Goal: Task Accomplishment & Management: Use online tool/utility

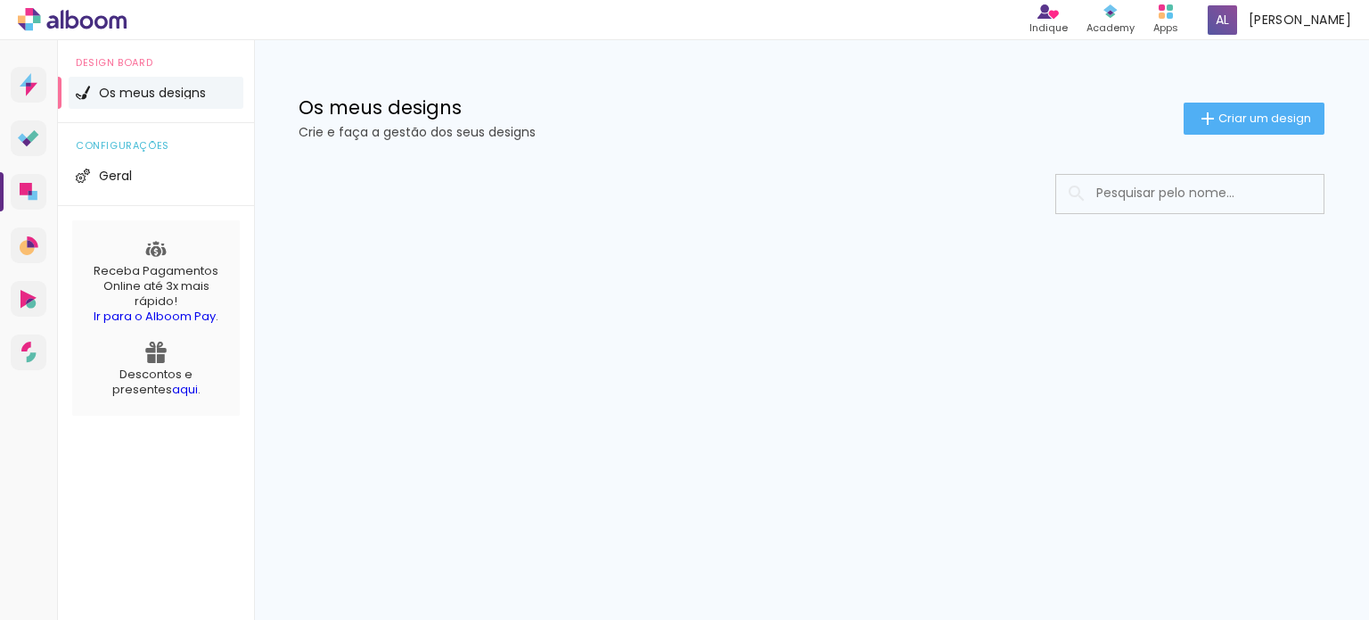
click at [462, 296] on div at bounding box center [811, 247] width 1115 height 183
click at [1215, 128] on paper-button "Criar um design" at bounding box center [1254, 119] width 141 height 32
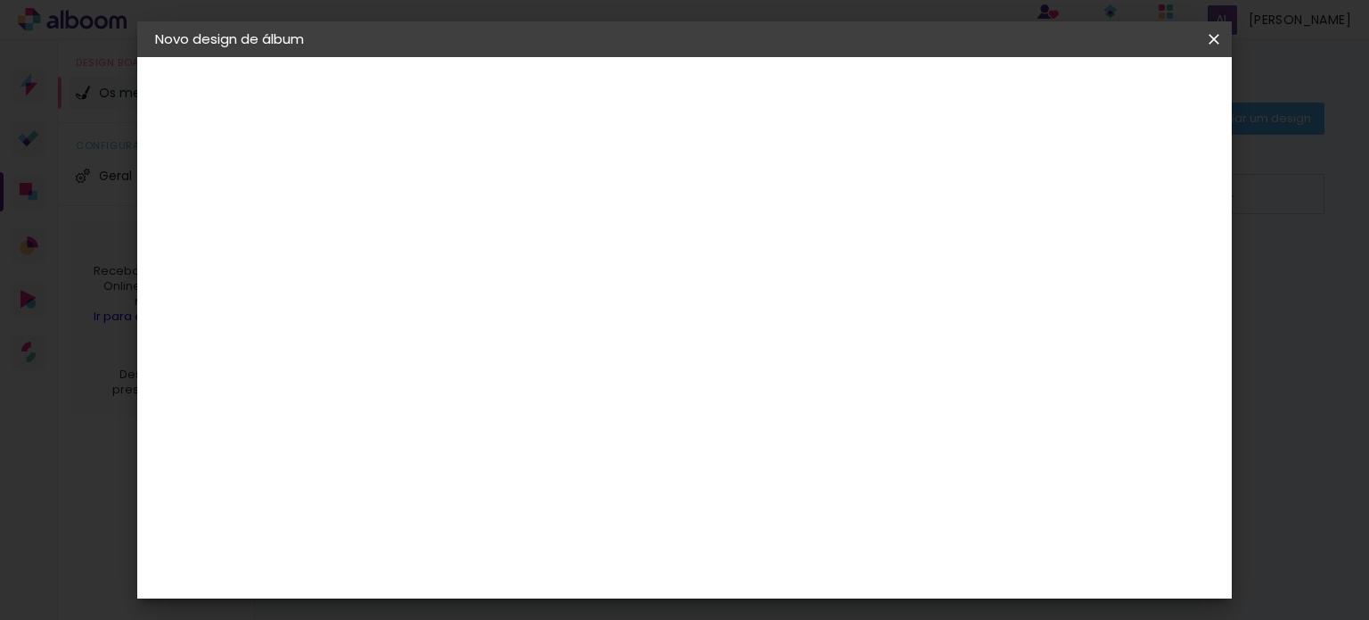
click at [447, 250] on input at bounding box center [447, 240] width 0 height 28
type input "Priscila"
type paper-input "Priscila"
click at [0, 0] on slot "Avançar" at bounding box center [0, 0] width 0 height 0
click at [624, 262] on iron-icon at bounding box center [613, 270] width 21 height 21
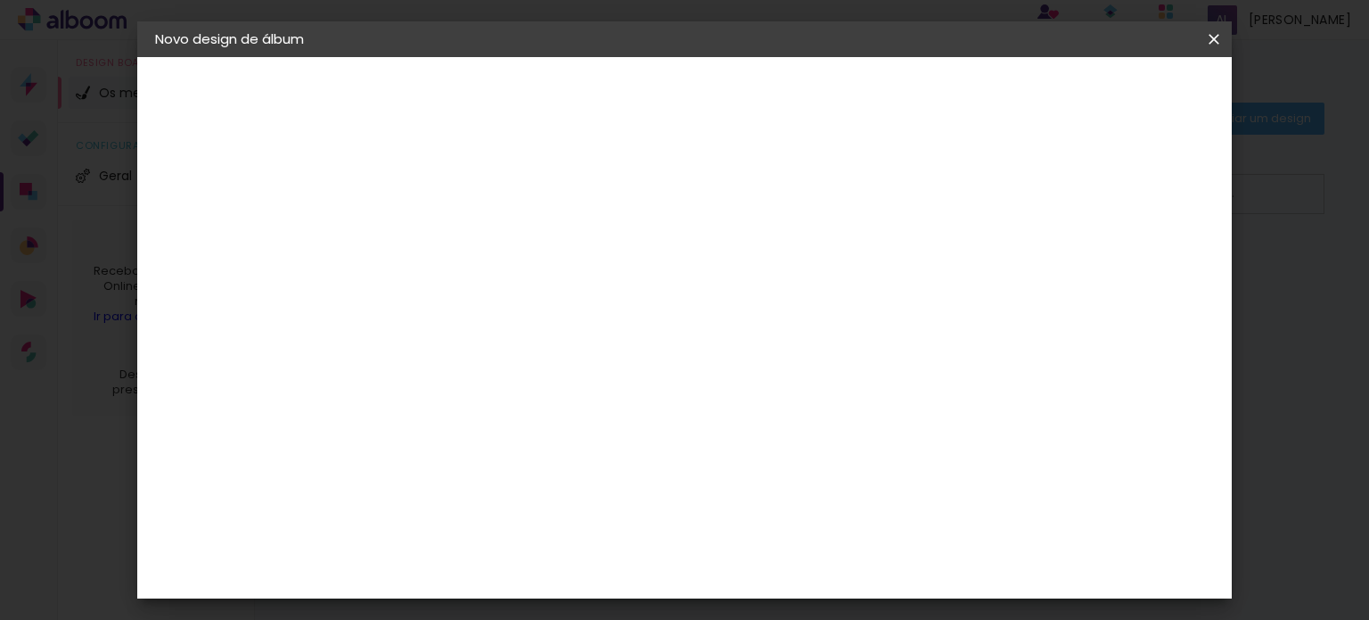
click at [566, 331] on input at bounding box center [484, 339] width 164 height 22
click at [0, 0] on slot "Avançar" at bounding box center [0, 0] width 0 height 0
click at [1005, 207] on div at bounding box center [997, 205] width 16 height 16
type paper-checkbox "on"
click at [458, 176] on div "mm Mostrar margem" at bounding box center [758, 141] width 778 height 168
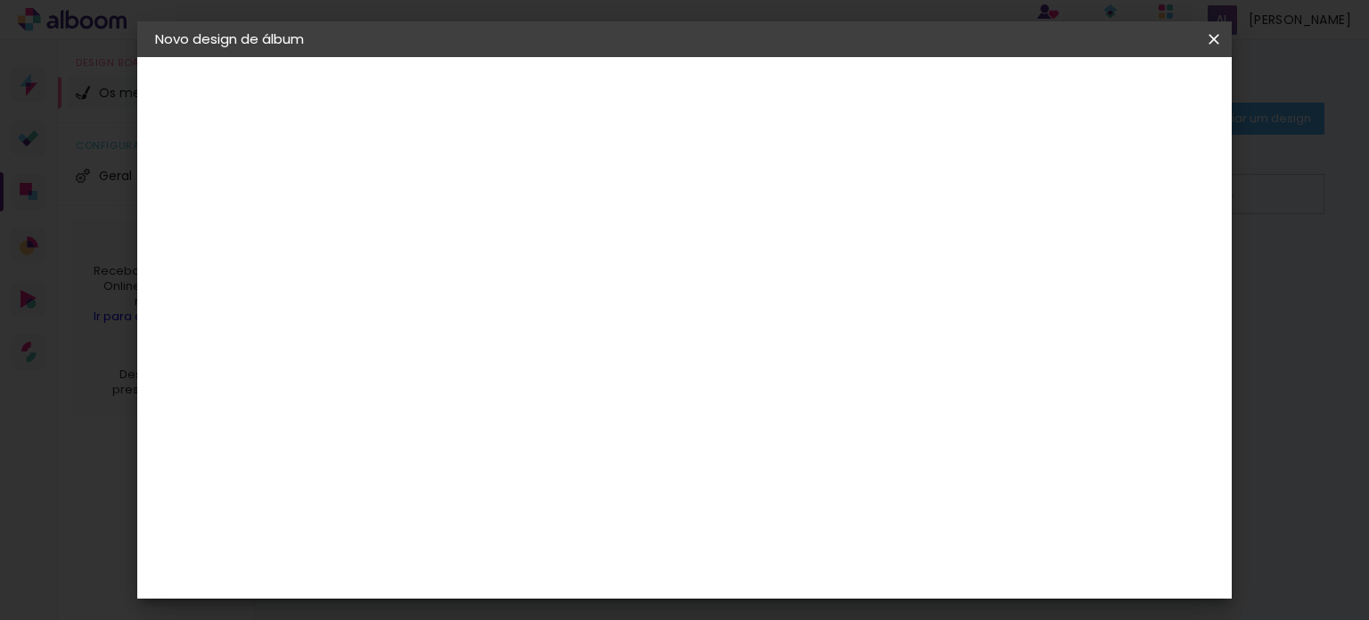
type input "1"
type paper-input "1"
click at [452, 210] on input "1" at bounding box center [435, 204] width 62 height 22
click at [509, 245] on div "30 cm cm cm mm A maioria dos laboratórios sugere 5mm de margem." at bounding box center [758, 297] width 778 height 143
click at [626, 275] on span "30" at bounding box center [624, 279] width 29 height 27
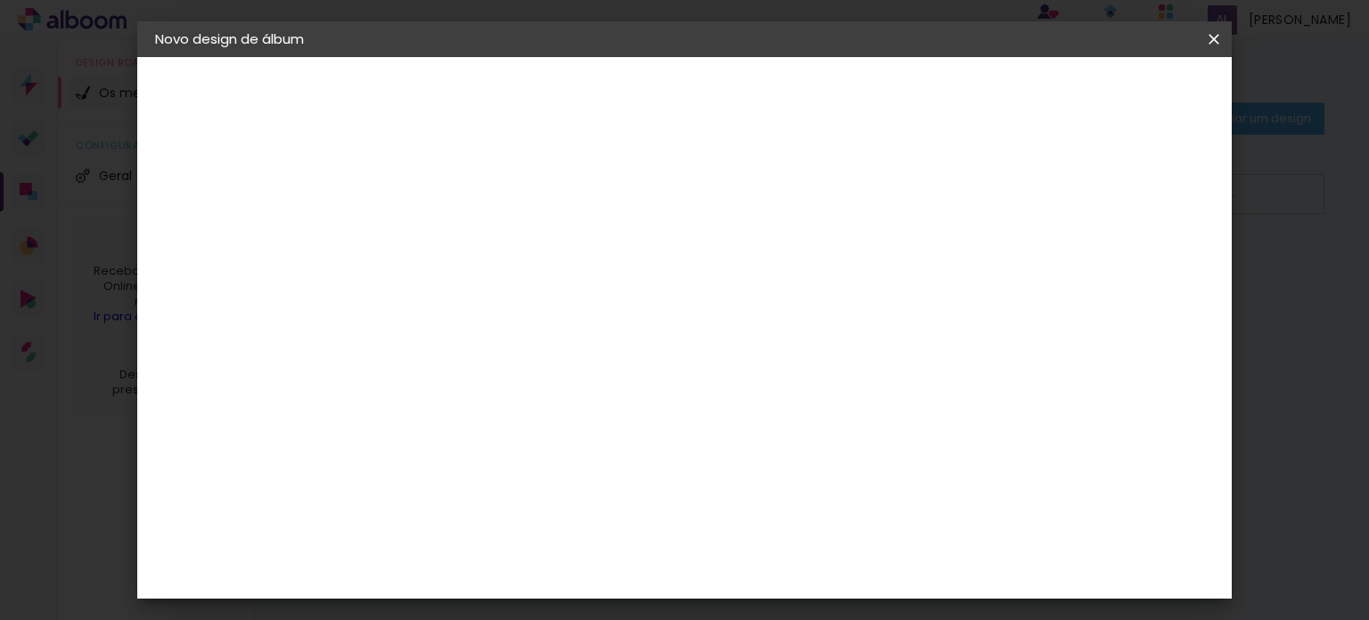
click at [639, 271] on span "cm" at bounding box center [649, 279] width 21 height 27
drag, startPoint x: 620, startPoint y: 300, endPoint x: 693, endPoint y: 288, distance: 74.9
click at [620, 300] on div "30 cm" at bounding box center [634, 279] width 317 height 45
click at [693, 288] on div "30 cm" at bounding box center [634, 279] width 317 height 45
click at [690, 288] on div "30 cm" at bounding box center [634, 279] width 317 height 45
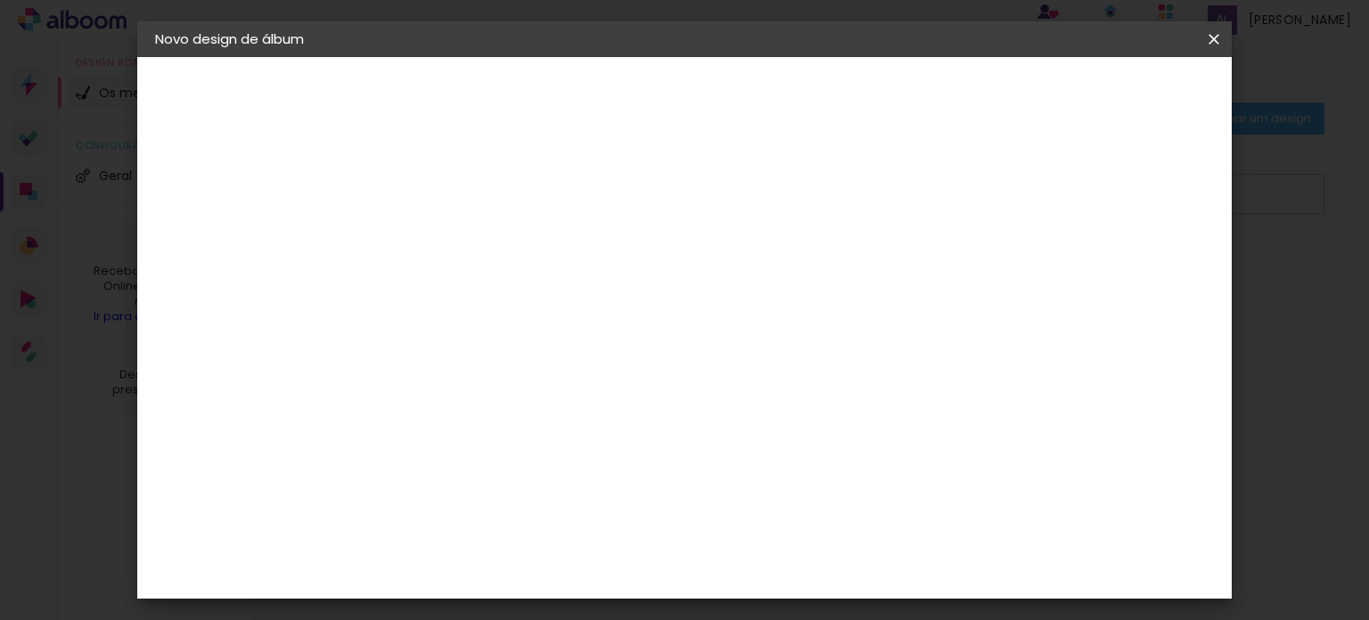
click at [685, 284] on div "30 cm" at bounding box center [634, 279] width 317 height 45
click at [405, 484] on input "30" at bounding box center [390, 490] width 46 height 27
type input "25"
type paper-input "25"
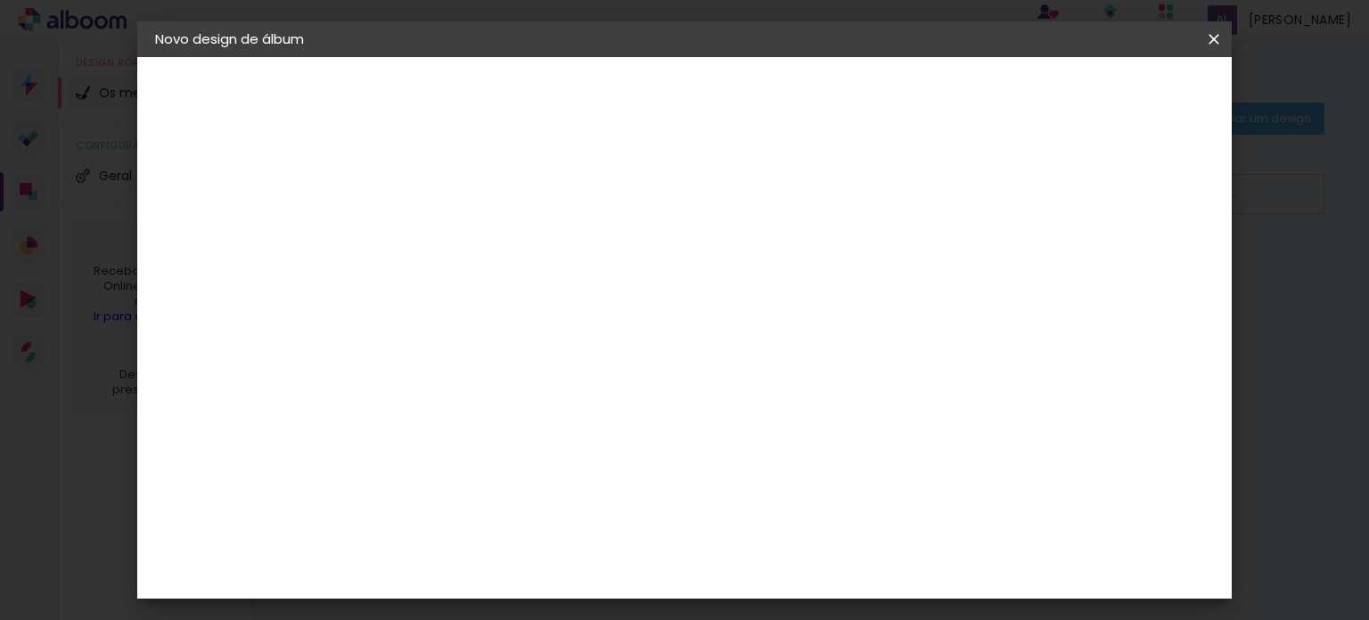
click at [620, 199] on span "30" at bounding box center [624, 201] width 29 height 27
click at [793, 577] on input "60" at bounding box center [783, 581] width 46 height 27
type input "6"
type input "25"
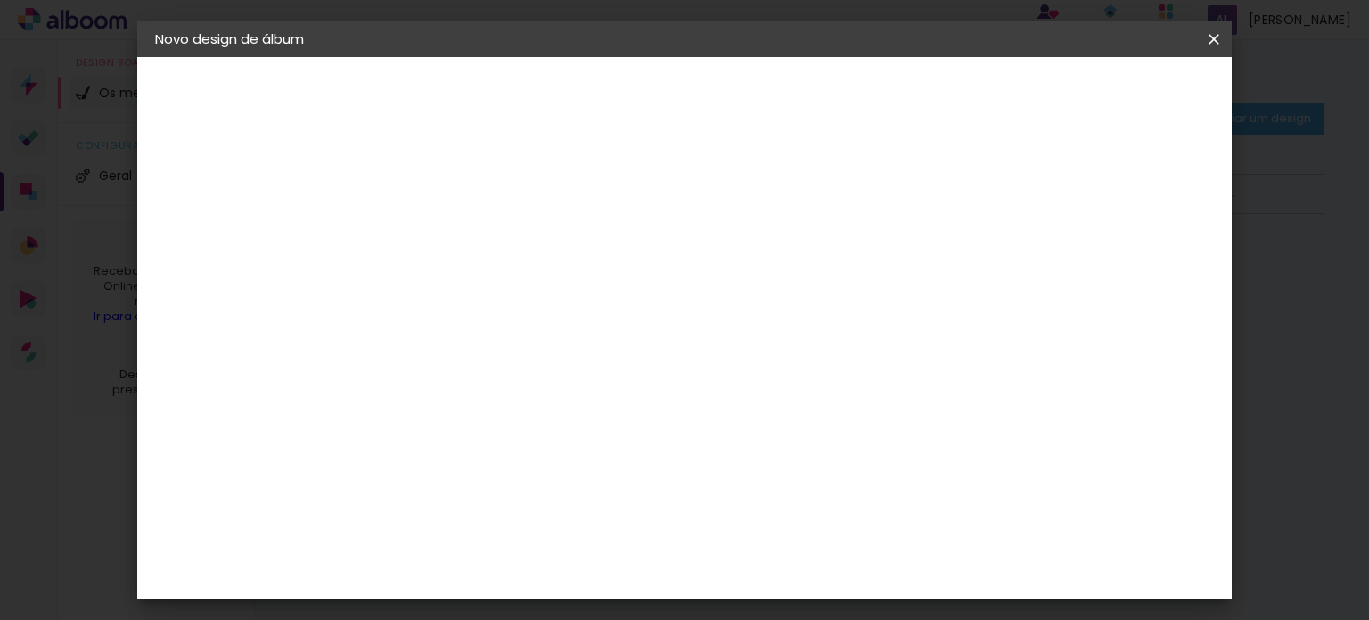
type paper-input "25"
click at [0, 0] on slot "Voltar" at bounding box center [0, 0] width 0 height 0
click at [749, 282] on paper-item "Tamanho Livre" at bounding box center [671, 270] width 155 height 39
click at [749, 104] on paper-button "Avançar" at bounding box center [704, 94] width 87 height 30
click at [247, 213] on div "Tamanho livre" at bounding box center [224, 220] width 62 height 25
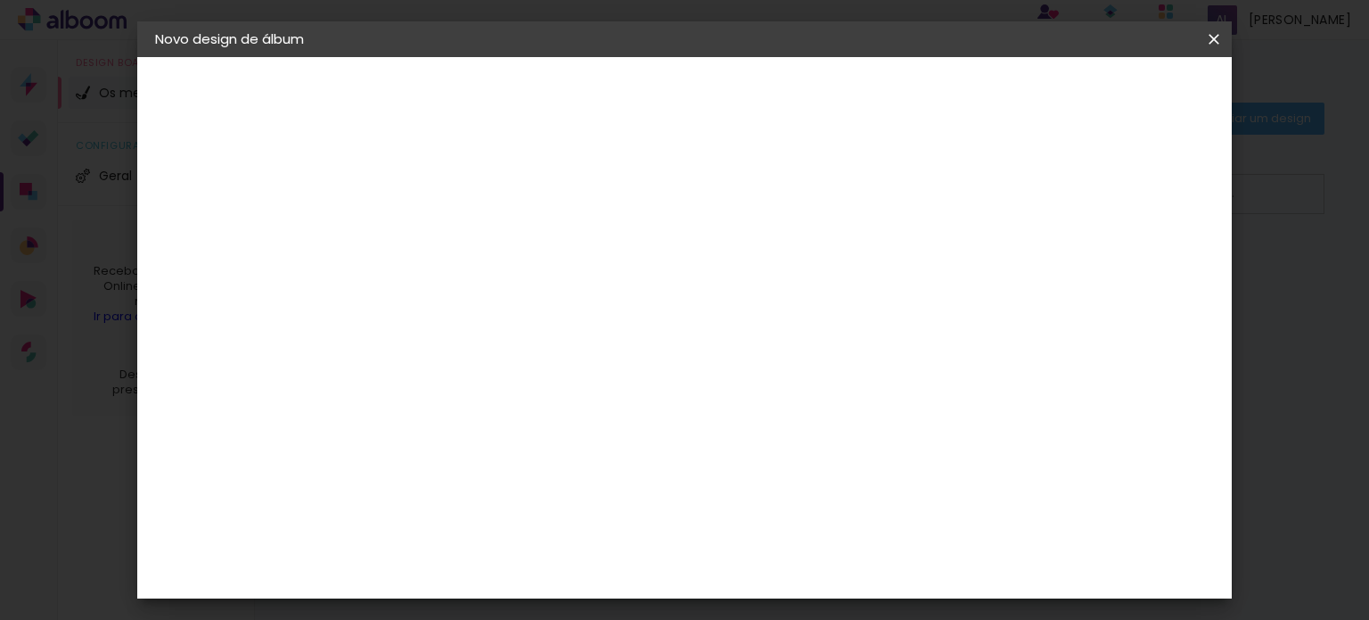
click at [0, 0] on slot "Tamanho Livre" at bounding box center [0, 0] width 0 height 0
click at [0, 0] on slot "Avançar" at bounding box center [0, 0] width 0 height 0
drag, startPoint x: 747, startPoint y: 209, endPoint x: 747, endPoint y: 190, distance: 19.6
click at [747, 201] on div "12.5 cm" at bounding box center [712, 190] width 164 height 45
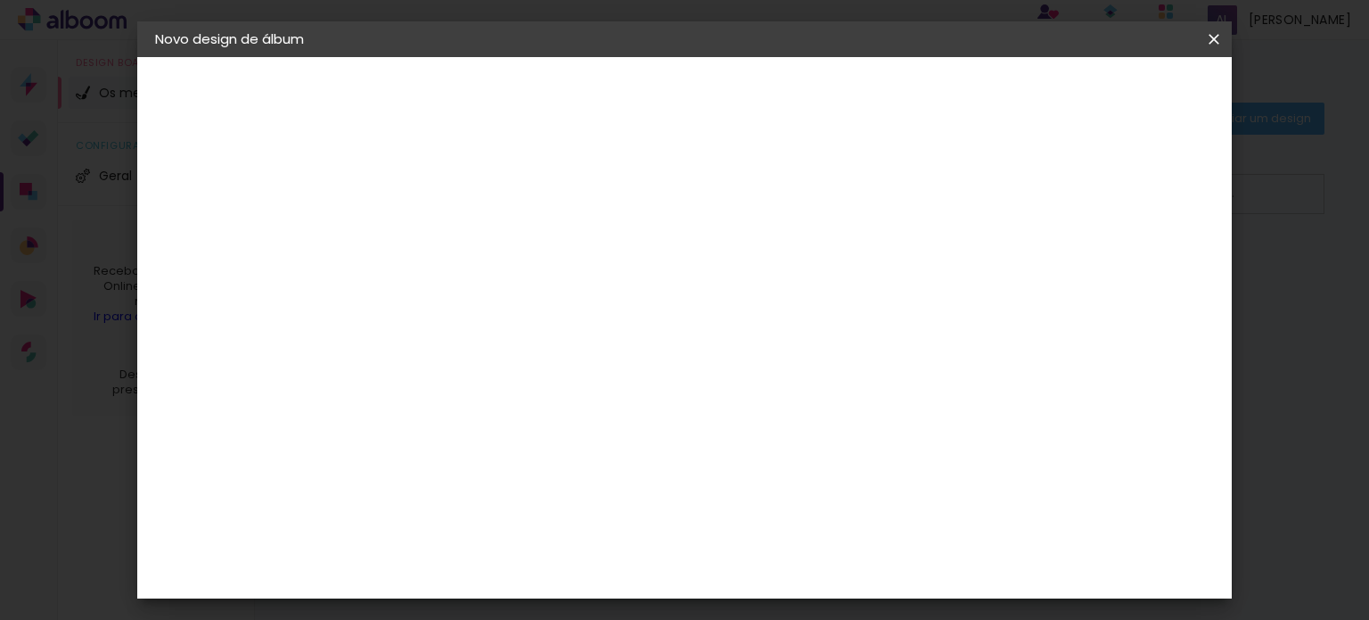
drag, startPoint x: 713, startPoint y: 154, endPoint x: 677, endPoint y: 136, distance: 40.7
click at [713, 154] on quentale-layouter at bounding box center [603, 308] width 327 height 327
click at [574, 404] on div "cm" at bounding box center [578, 406] width 21 height 27
type input "2"
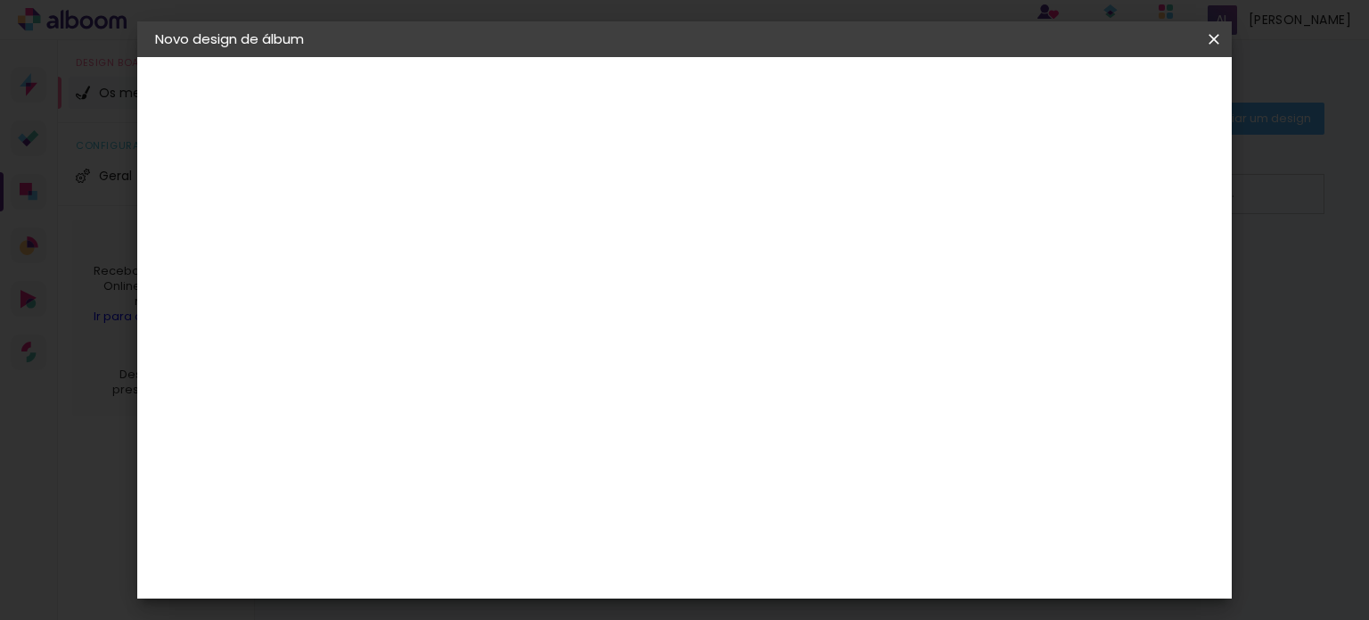
type input "30"
type paper-input "30"
click at [810, 570] on div "cm" at bounding box center [817, 567] width 21 height 27
type input "2"
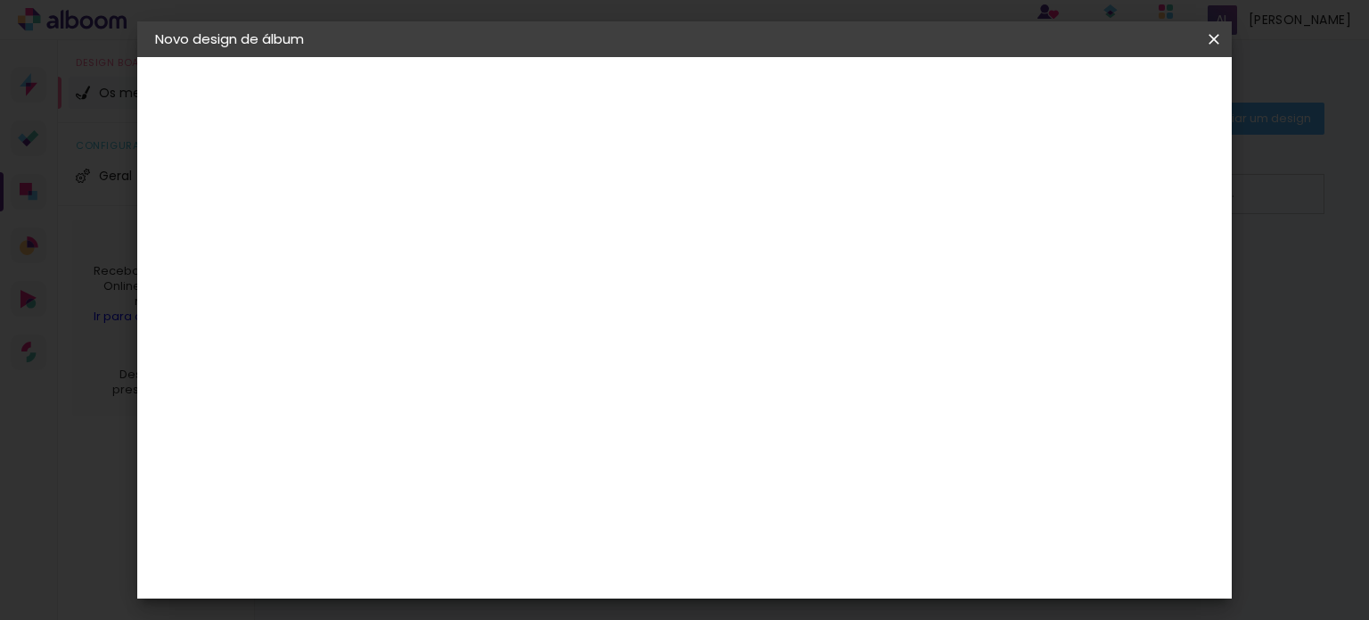
type input "30"
type paper-input "30"
drag, startPoint x: 1226, startPoint y: 37, endPoint x: 852, endPoint y: 67, distance: 374.7
click at [1224, 37] on paper-icon-button at bounding box center [1214, 39] width 36 height 32
click at [1219, 31] on iron-icon at bounding box center [1213, 39] width 21 height 18
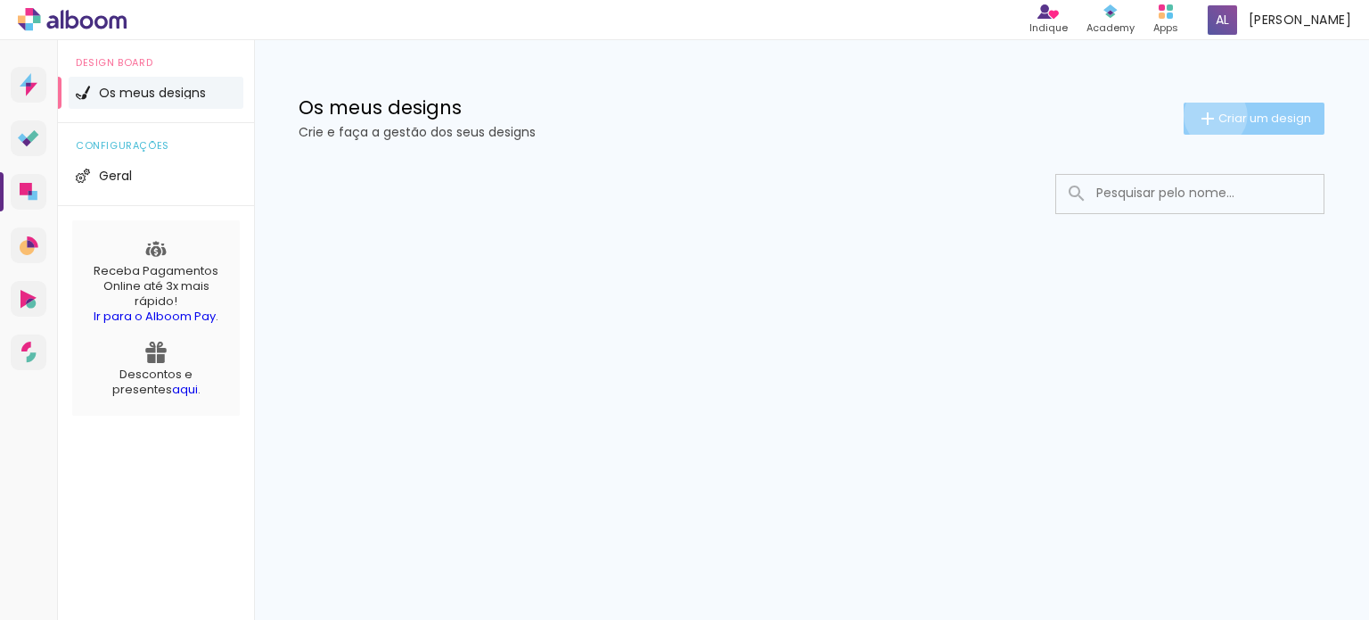
click at [1212, 115] on iron-icon at bounding box center [1207, 118] width 21 height 21
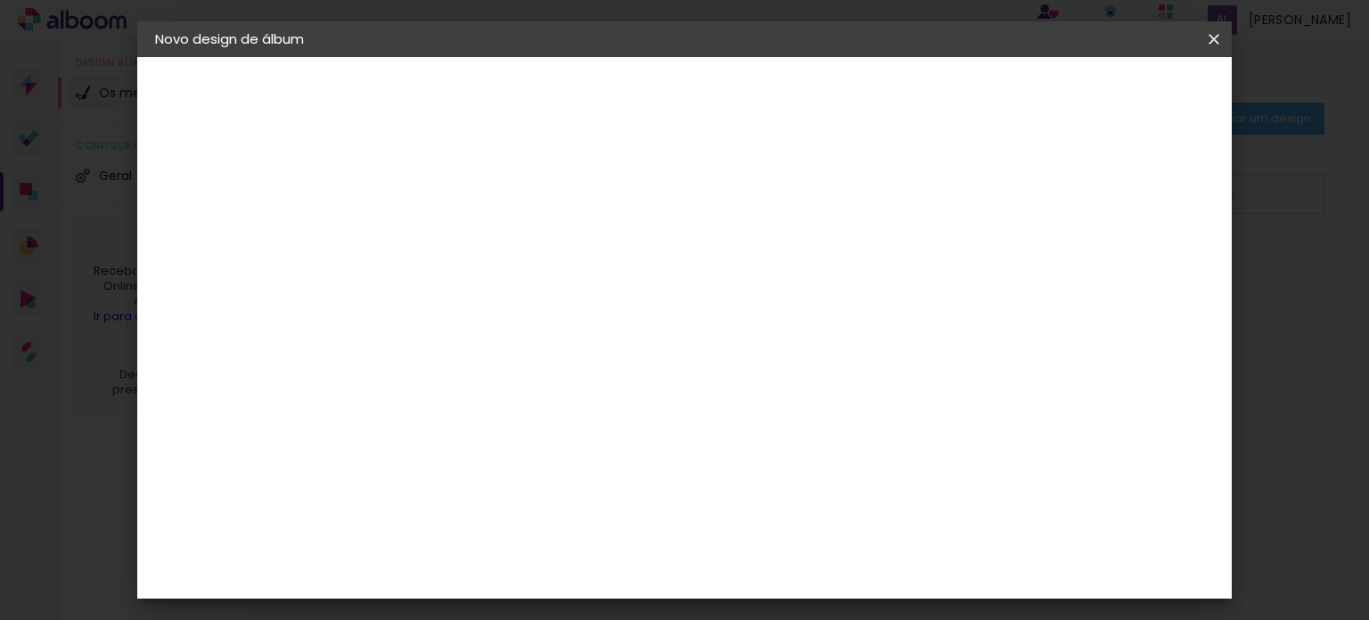
click at [1228, 36] on paper-icon-button at bounding box center [1214, 39] width 36 height 32
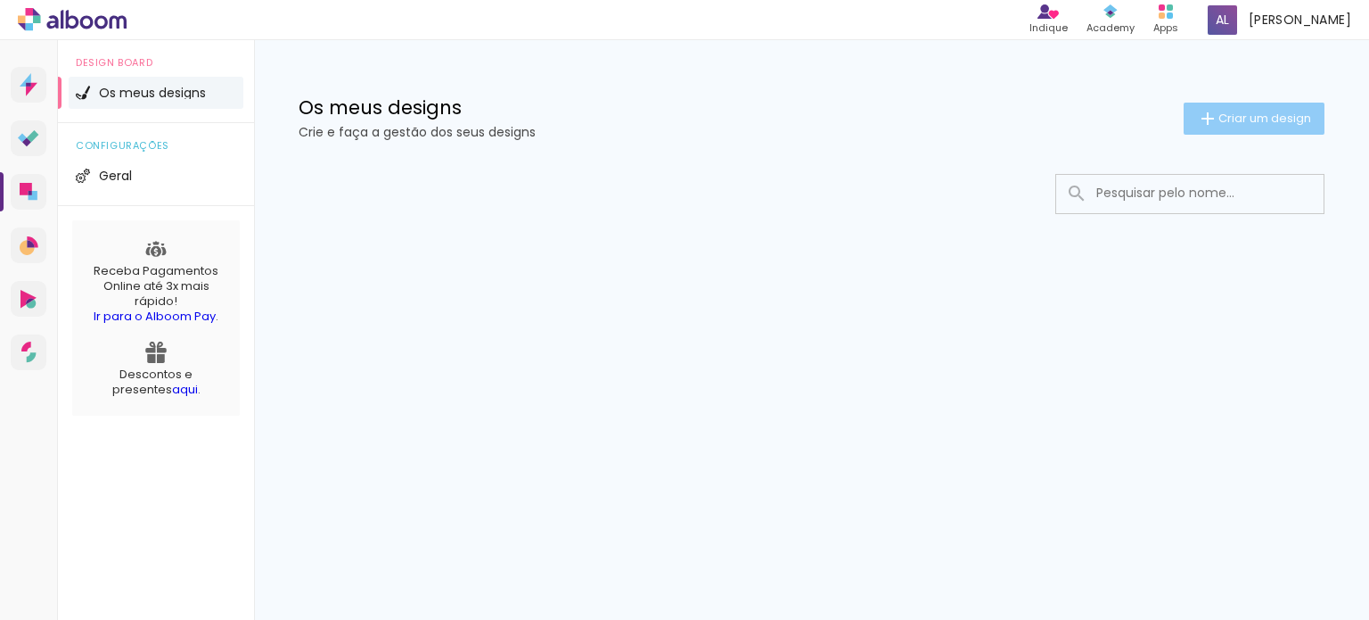
click at [1241, 120] on span "Criar um design" at bounding box center [1265, 118] width 93 height 12
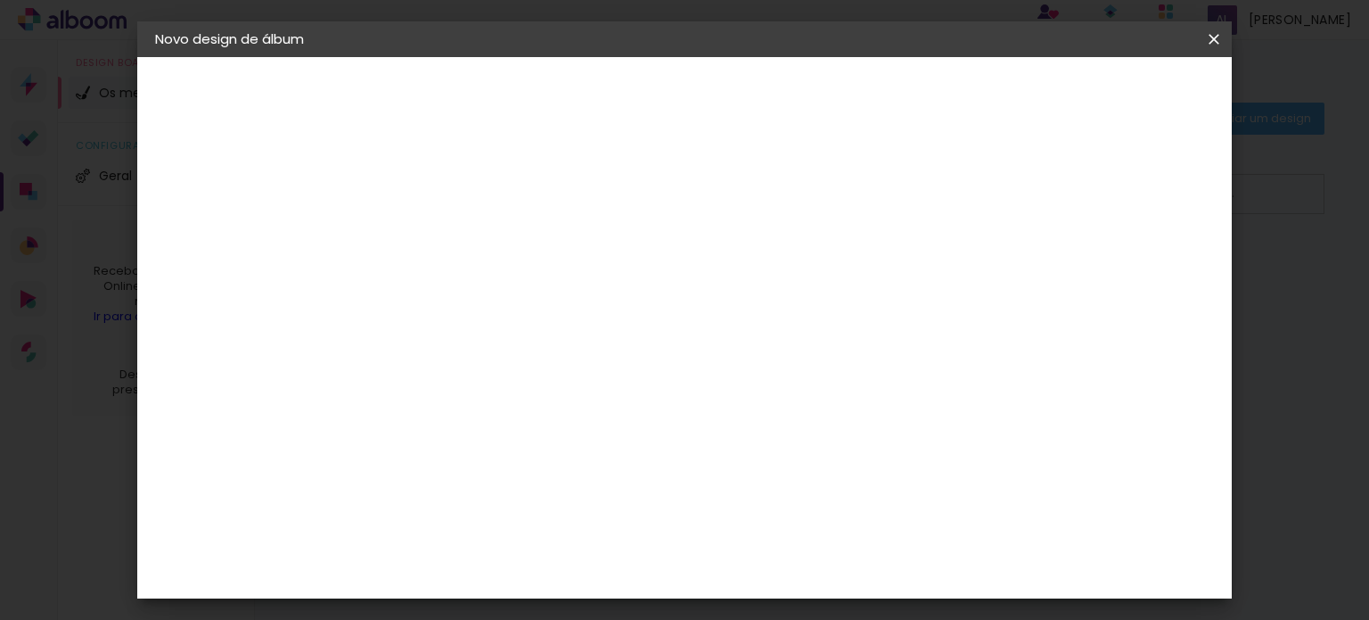
scroll to position [167, 0]
click at [217, 275] on div "3. Revisão" at bounding box center [252, 270] width 195 height 21
click at [554, 327] on input "30" at bounding box center [544, 329] width 46 height 27
type input "20"
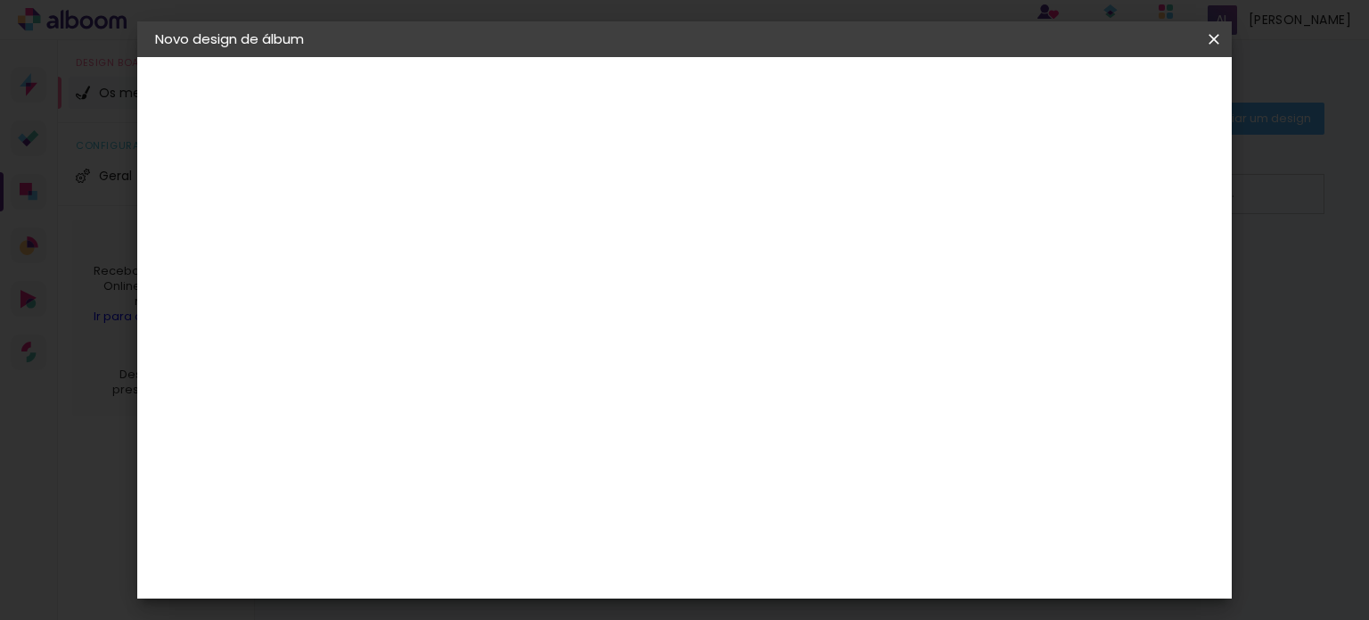
type paper-input "20"
click at [795, 561] on input "30" at bounding box center [783, 567] width 46 height 27
type input "20"
type paper-input "20"
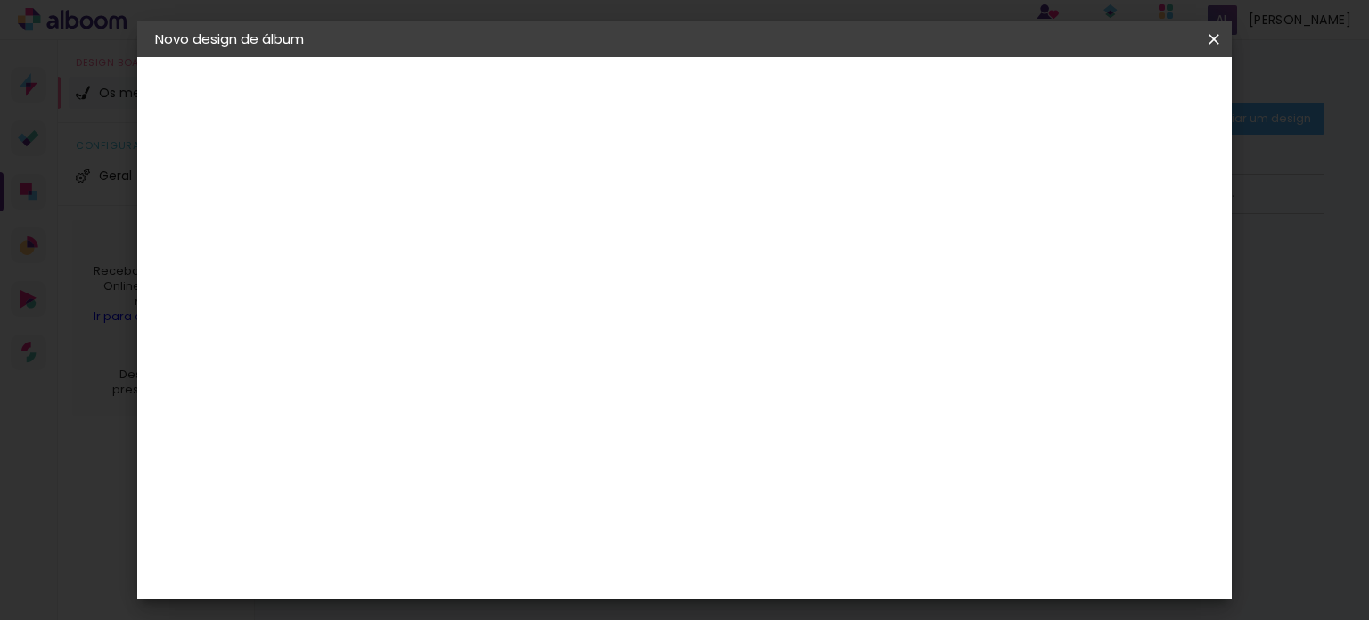
click at [727, 217] on span "cm" at bounding box center [724, 214] width 21 height 27
click at [964, 208] on input "5" at bounding box center [964, 205] width 32 height 27
type input "0"
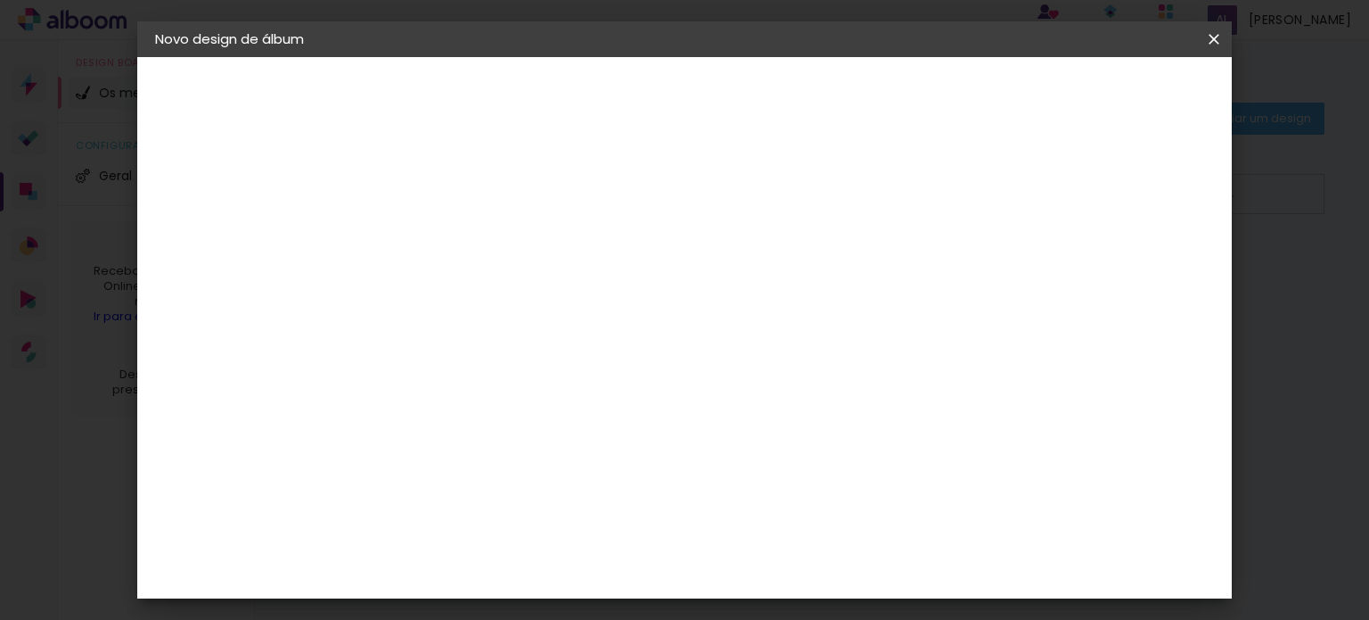
type input "1"
type paper-input "1"
click at [720, 286] on span "cm" at bounding box center [724, 280] width 21 height 27
click at [701, 387] on span "10" at bounding box center [701, 393] width 26 height 27
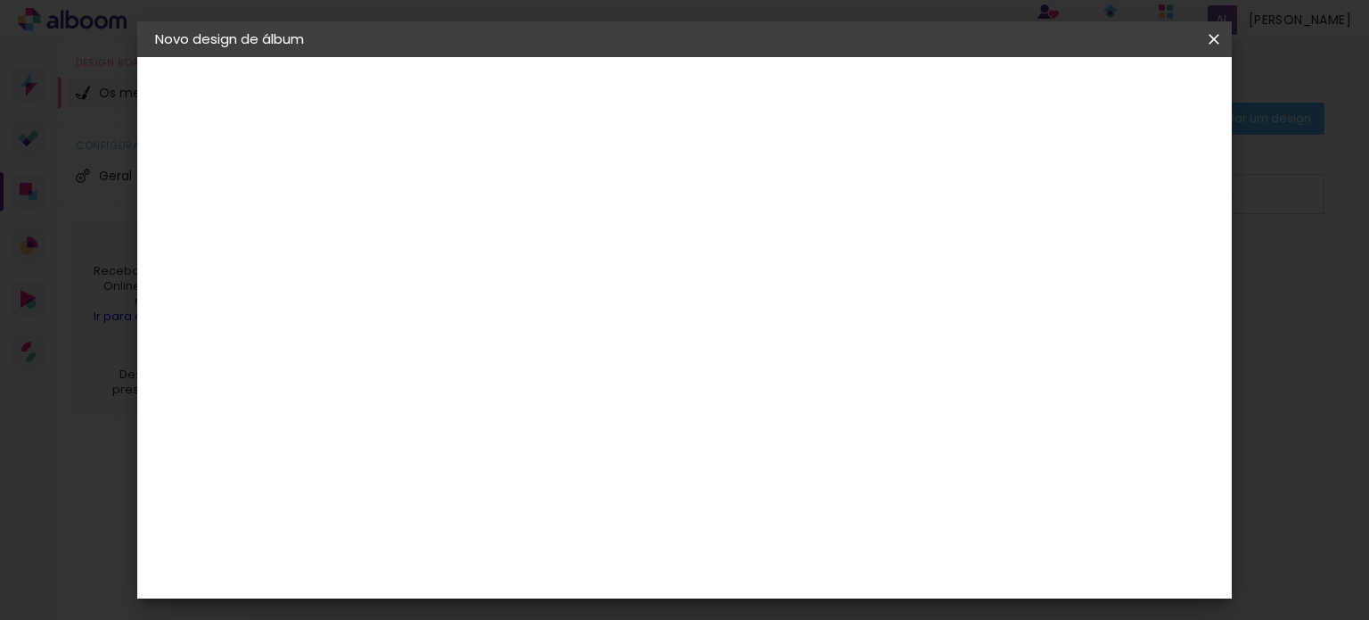
scroll to position [89, 0]
click at [794, 94] on span "Iniciar design" at bounding box center [773, 100] width 41 height 25
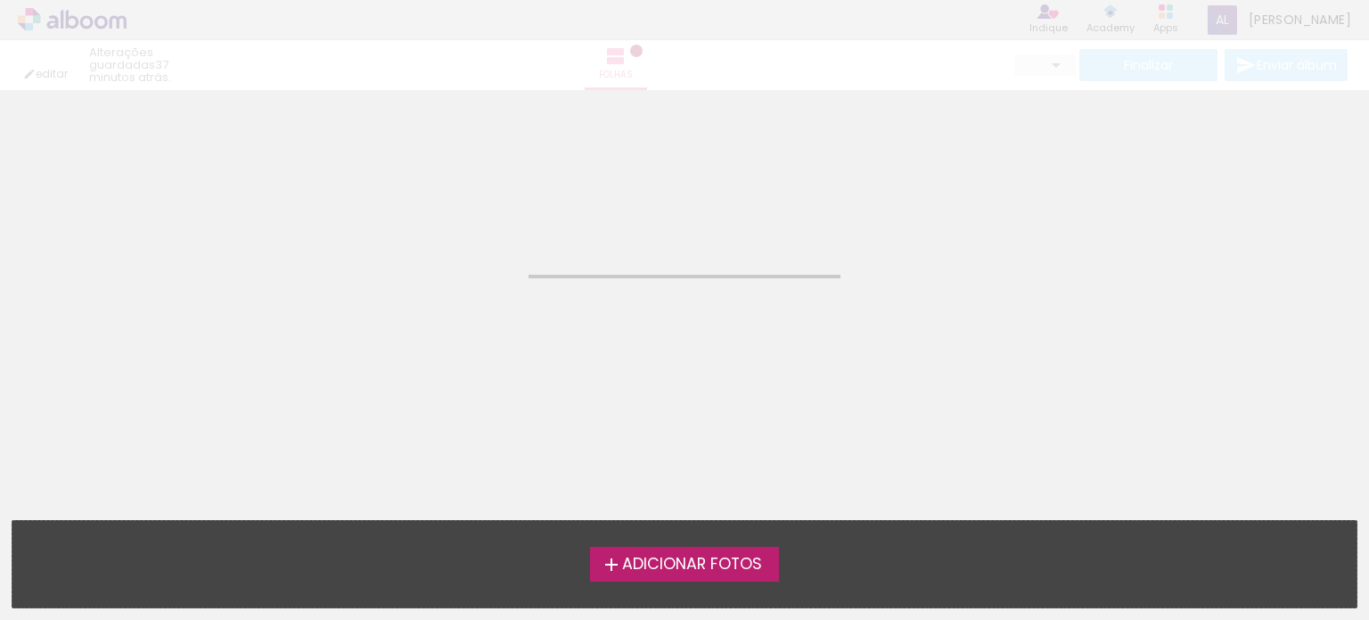
drag, startPoint x: 661, startPoint y: 555, endPoint x: 812, endPoint y: 443, distance: 187.9
click at [661, 556] on span "Adicionar Fotos" at bounding box center [692, 564] width 140 height 16
click at [0, 0] on input "file" at bounding box center [0, 0] width 0 height 0
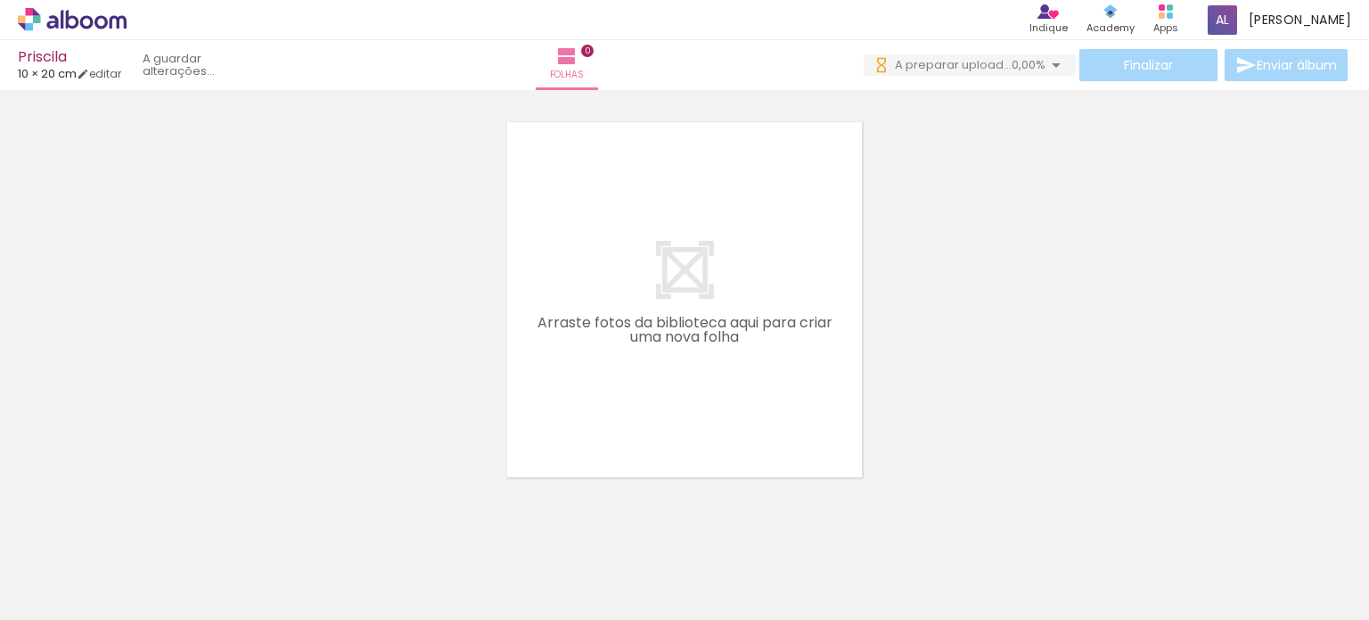
scroll to position [0, 2666]
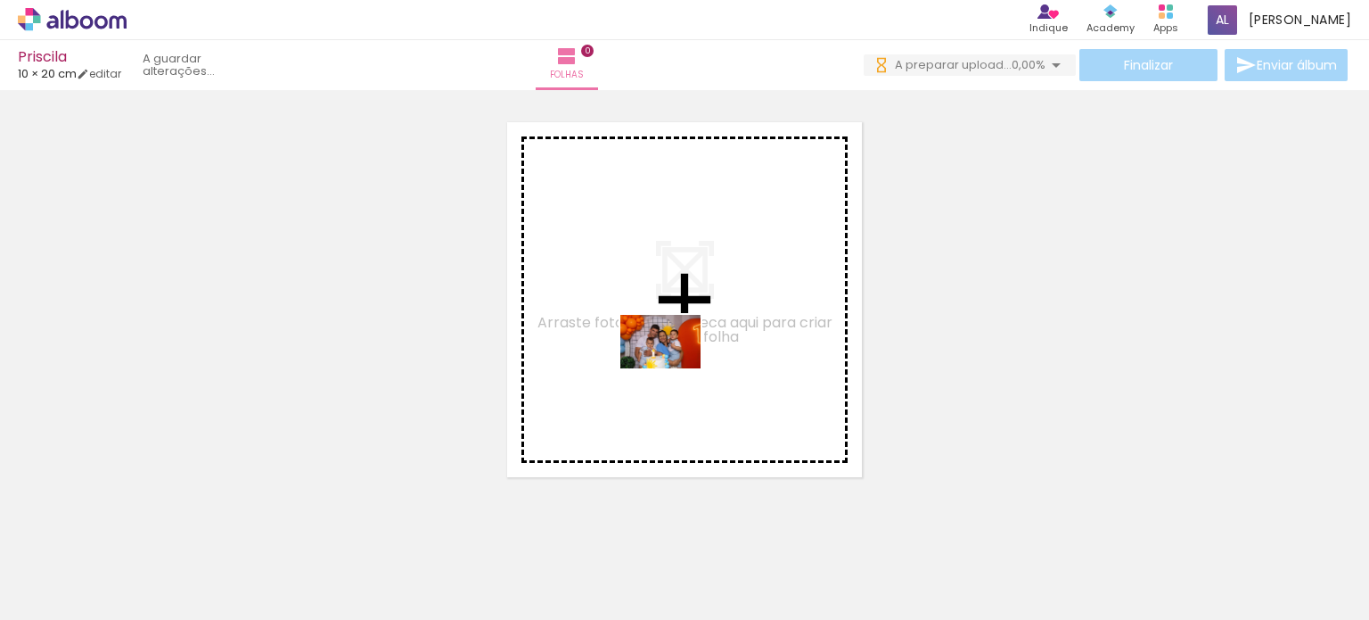
drag, startPoint x: 234, startPoint y: 577, endPoint x: 674, endPoint y: 368, distance: 487.2
click at [674, 368] on quentale-workspace at bounding box center [684, 310] width 1369 height 620
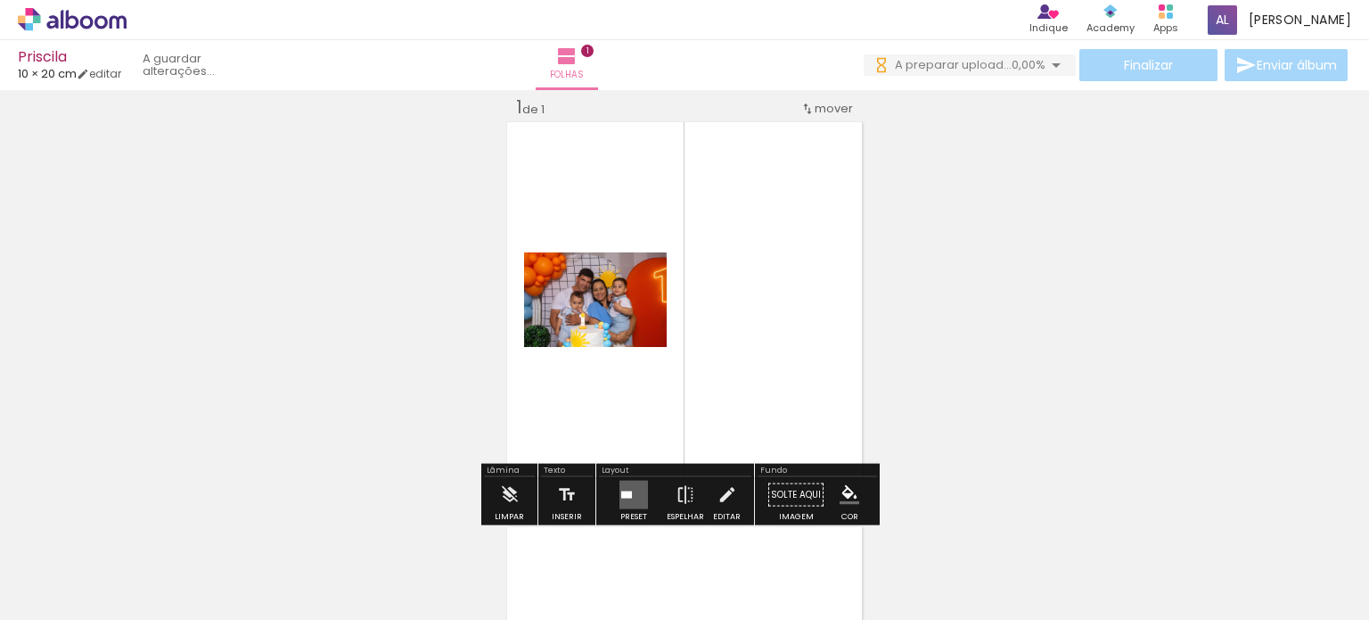
scroll to position [22, 0]
click at [603, 322] on quentale-photo at bounding box center [595, 299] width 143 height 94
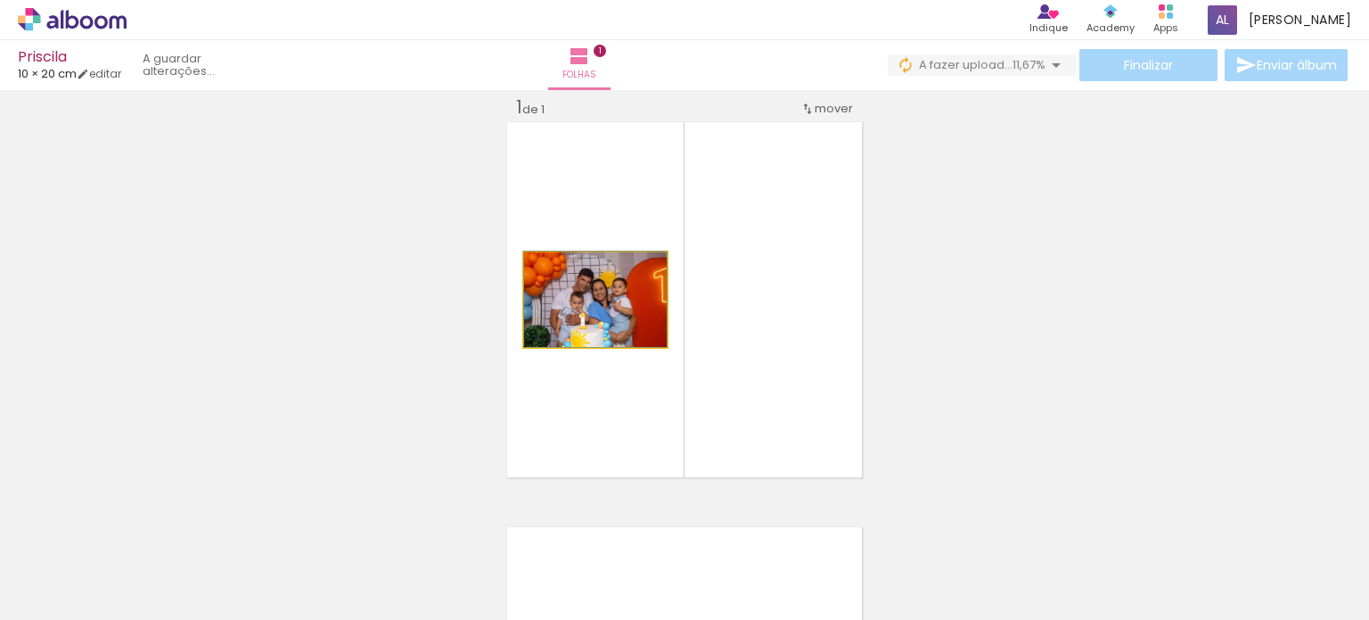
drag, startPoint x: 648, startPoint y: 334, endPoint x: 590, endPoint y: 274, distance: 83.9
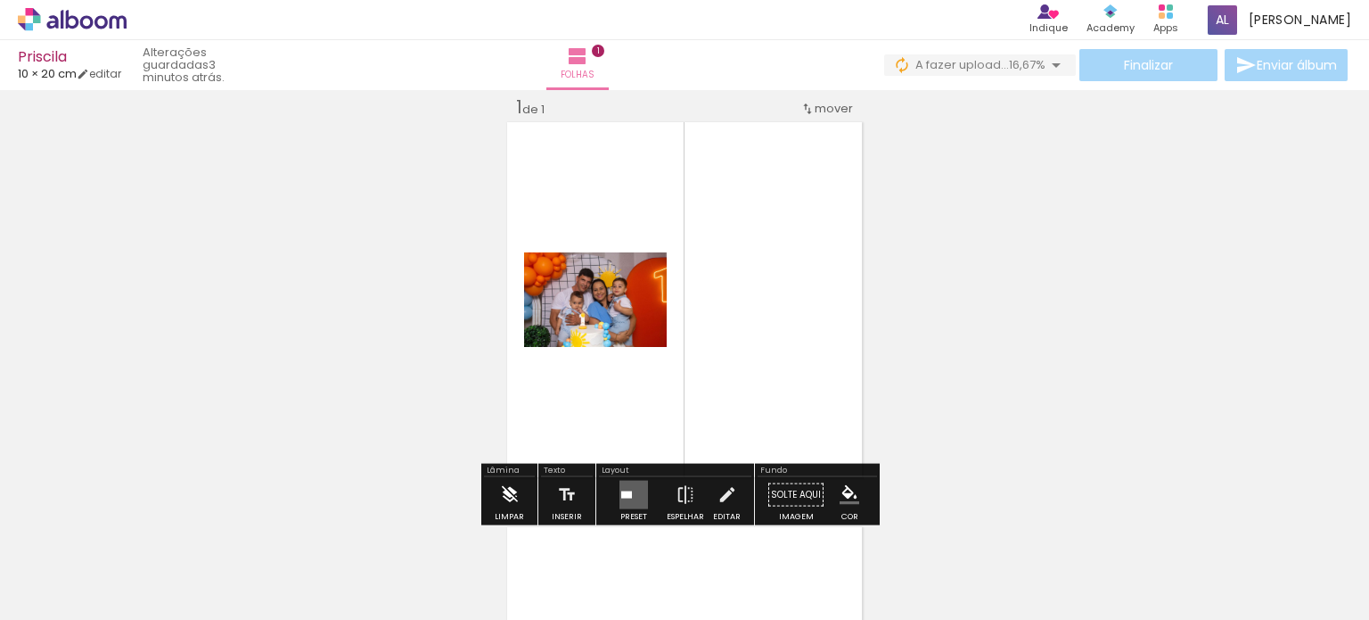
click at [516, 495] on iron-icon at bounding box center [510, 495] width 20 height 36
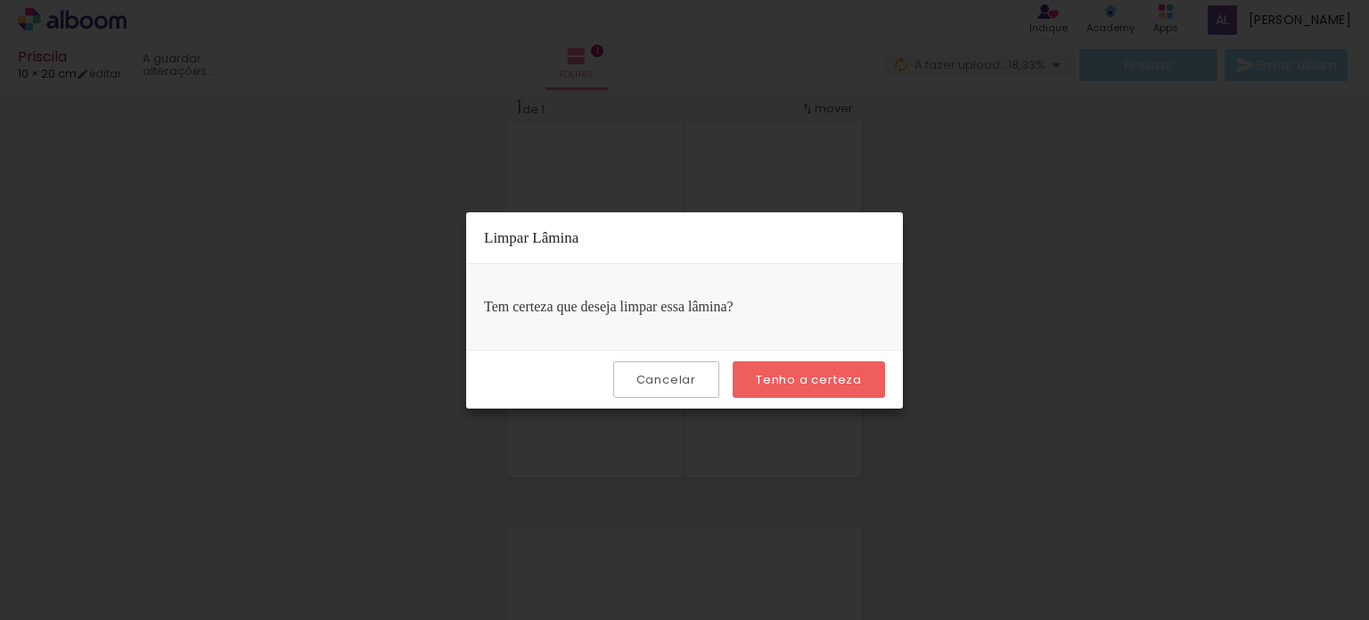
click at [0, 0] on slot "Cancelar" at bounding box center [0, 0] width 0 height 0
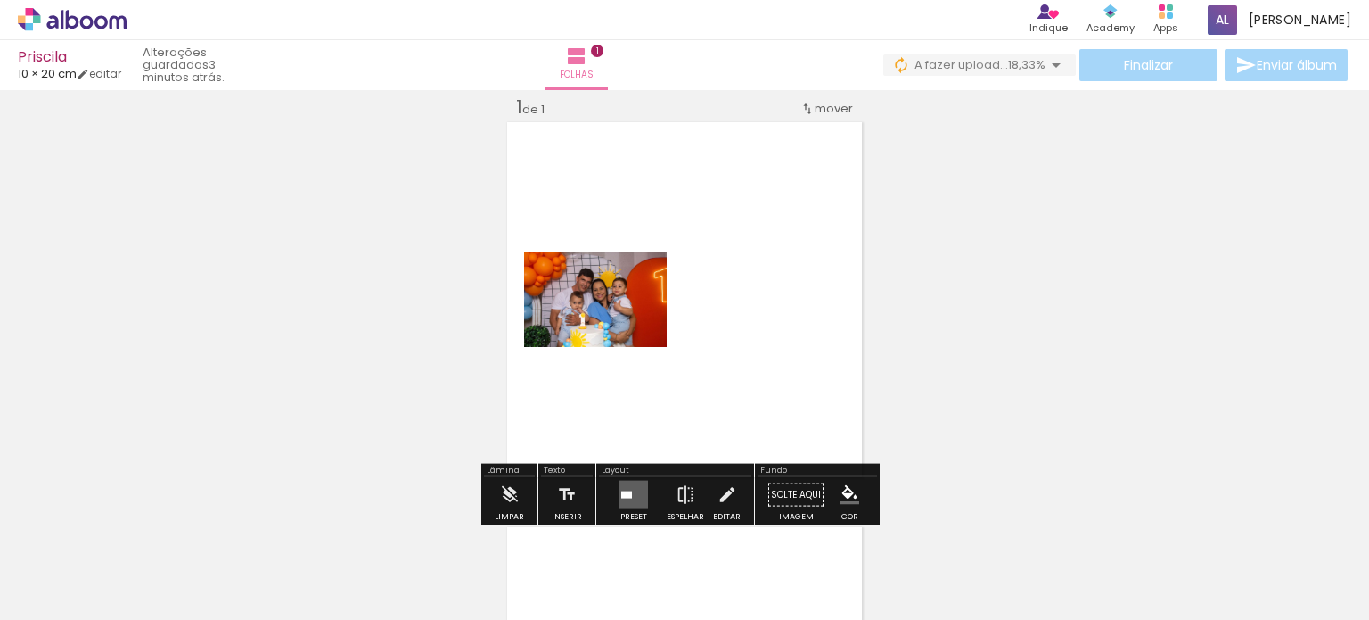
click at [621, 495] on div at bounding box center [626, 494] width 11 height 7
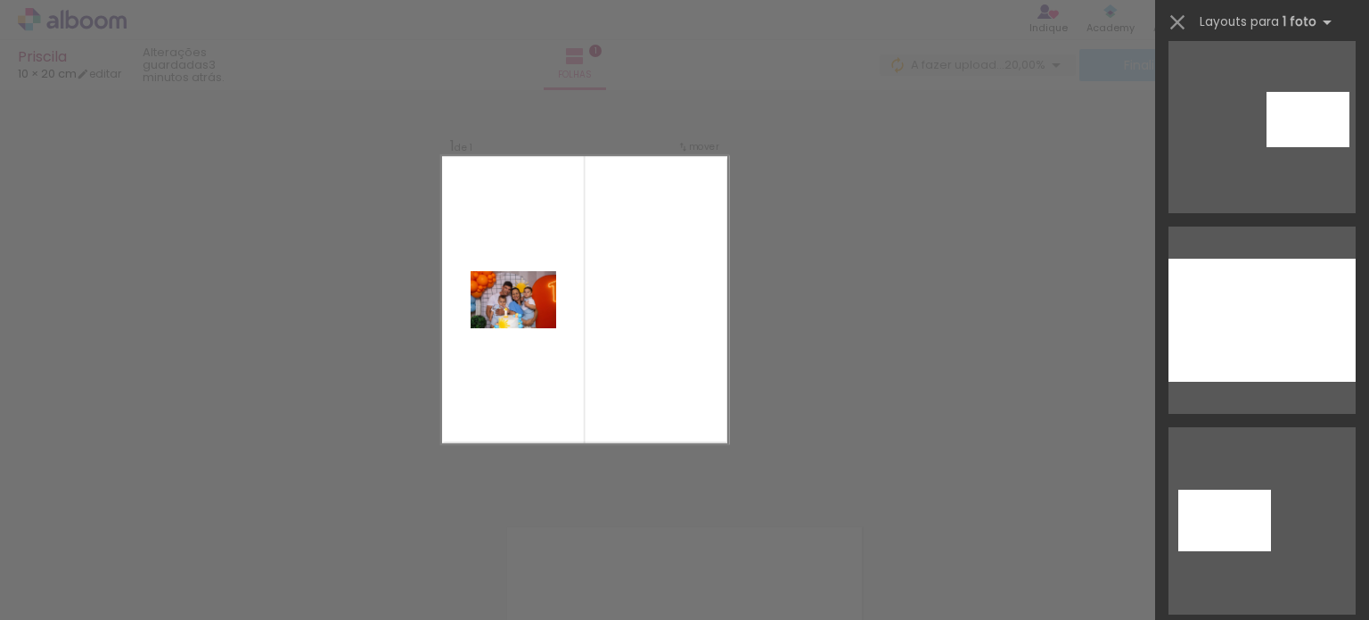
scroll to position [446, 0]
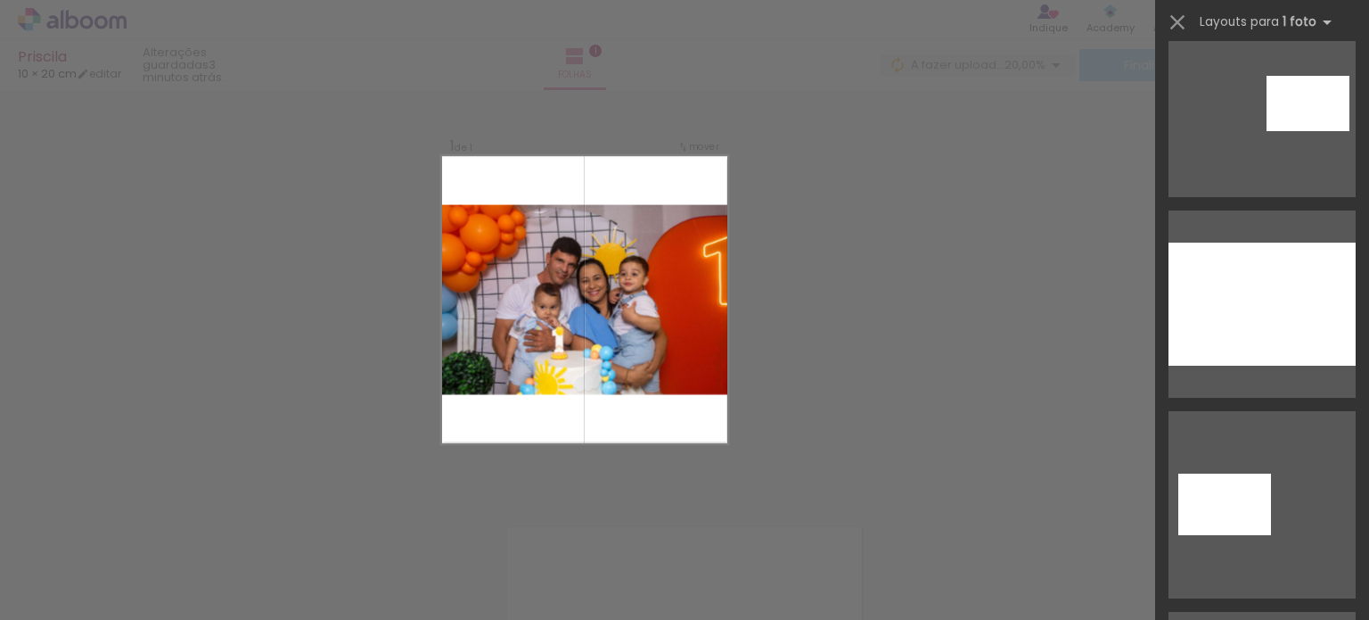
click at [874, 282] on div "Confirmar Cancelar" at bounding box center [684, 494] width 1369 height 852
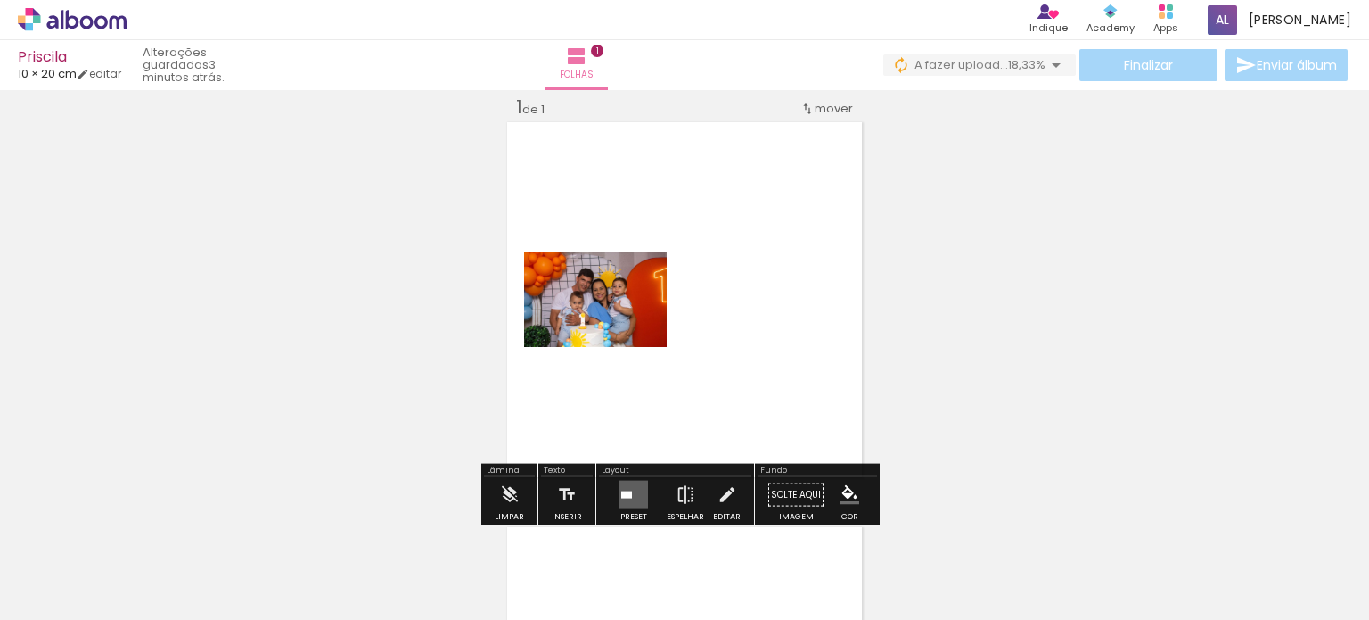
click at [626, 495] on div at bounding box center [626, 494] width 11 height 7
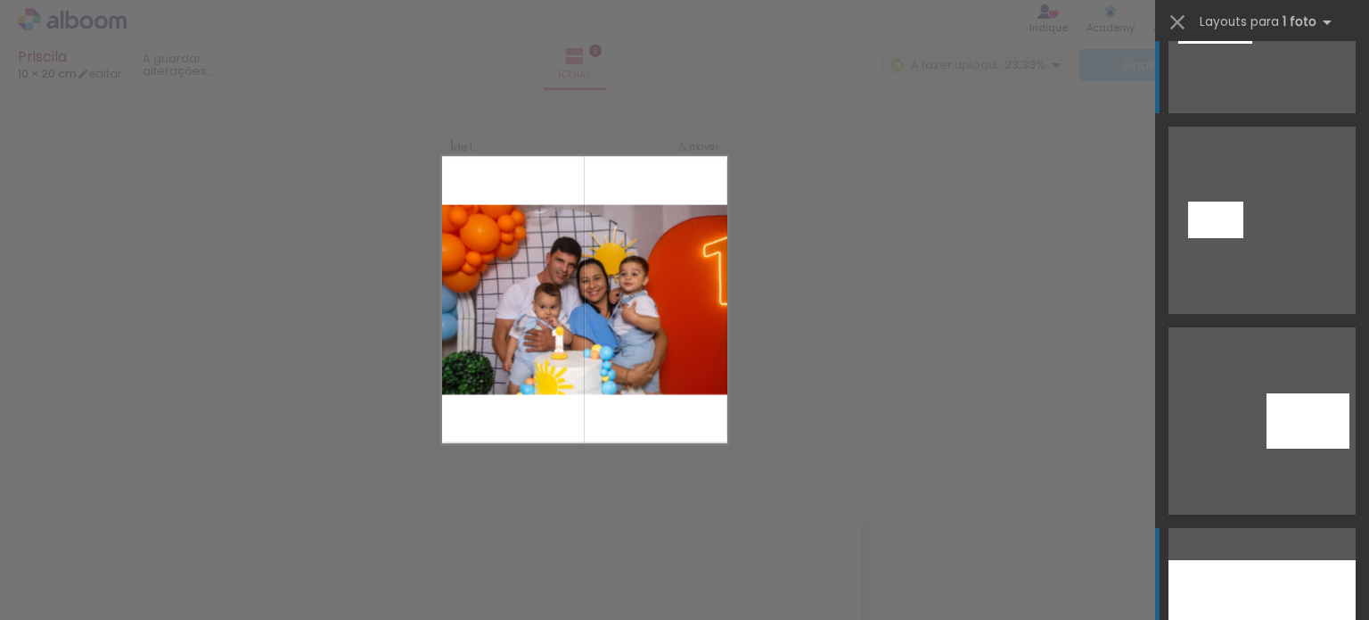
scroll to position [267, 0]
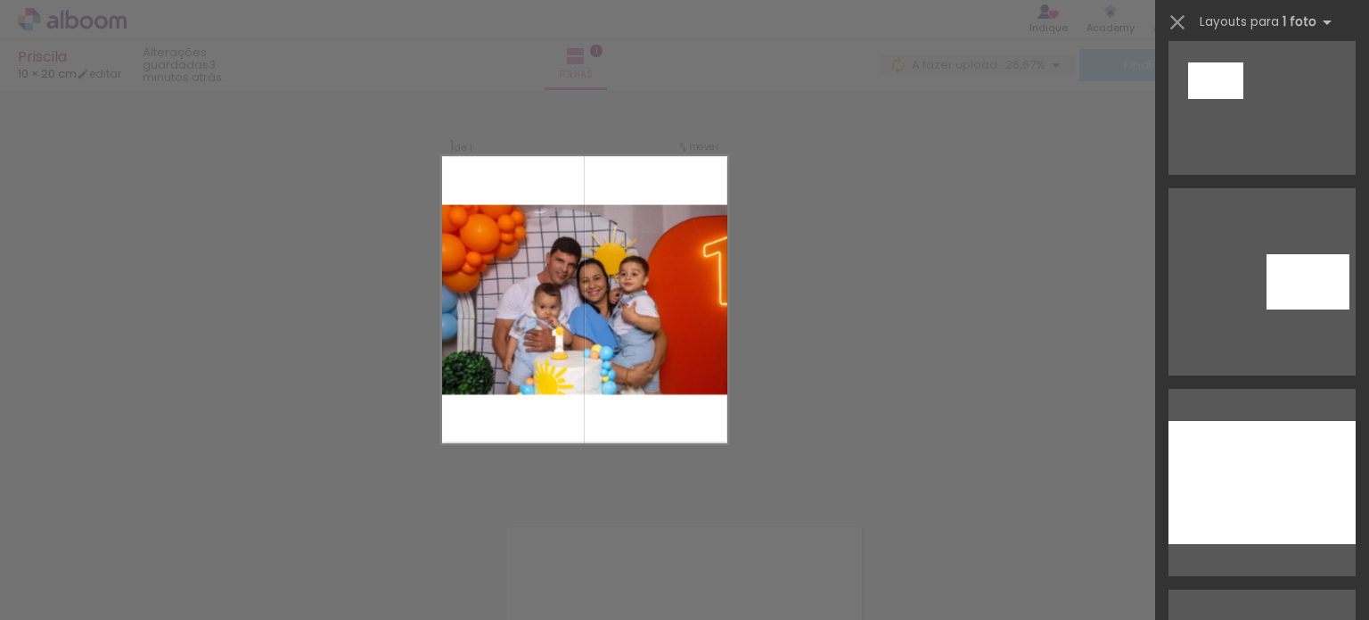
click at [1016, 358] on div "Confirmar Cancelar" at bounding box center [684, 494] width 1369 height 852
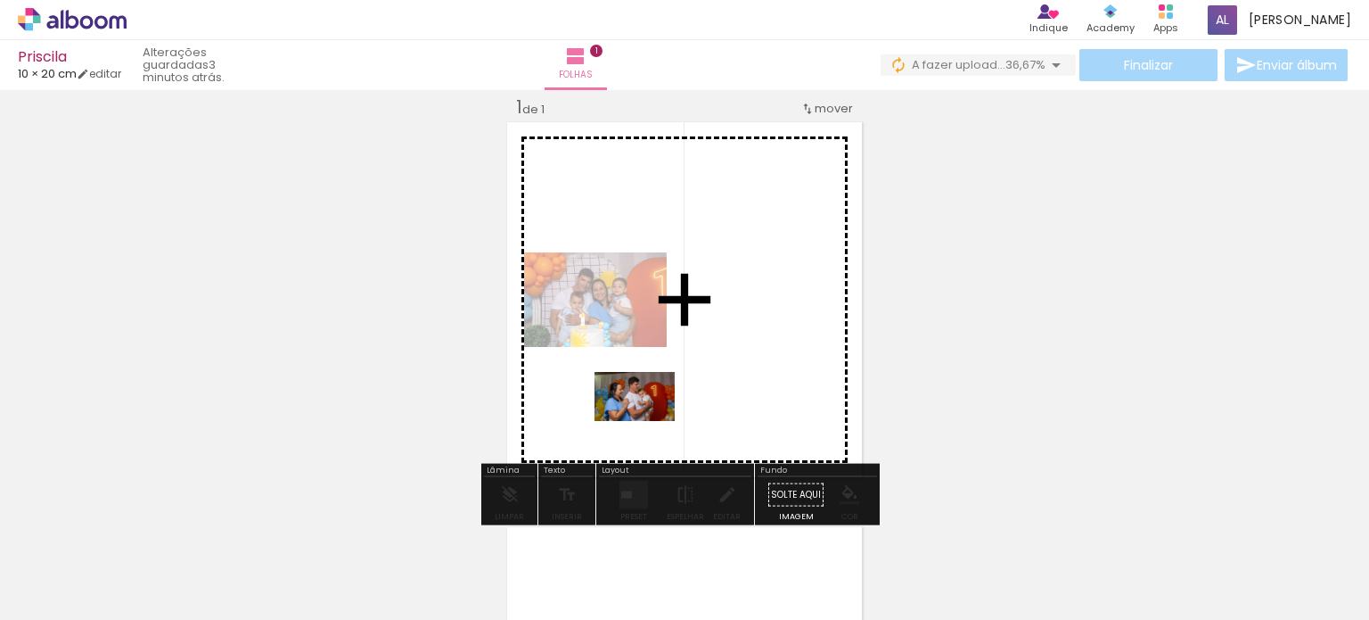
drag, startPoint x: 616, startPoint y: 569, endPoint x: 648, endPoint y: 425, distance: 147.1
click at [648, 425] on quentale-workspace at bounding box center [684, 310] width 1369 height 620
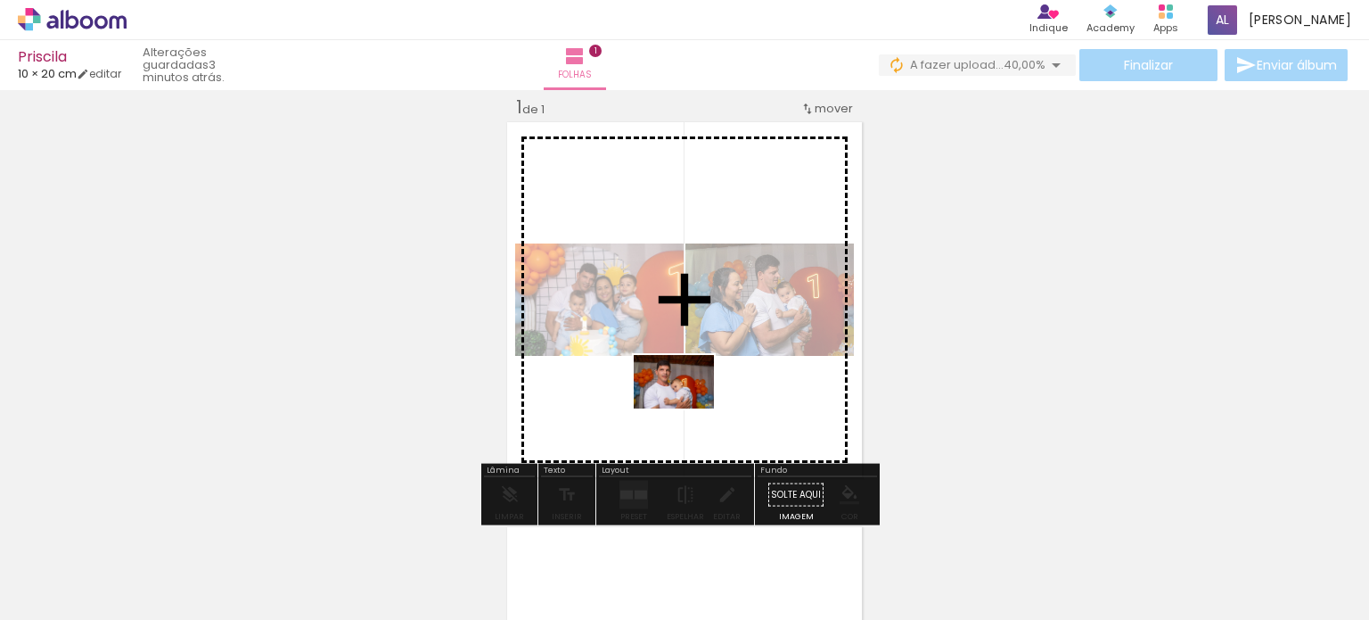
drag, startPoint x: 717, startPoint y: 589, endPoint x: 687, endPoint y: 407, distance: 184.2
click at [687, 407] on quentale-workspace at bounding box center [684, 310] width 1369 height 620
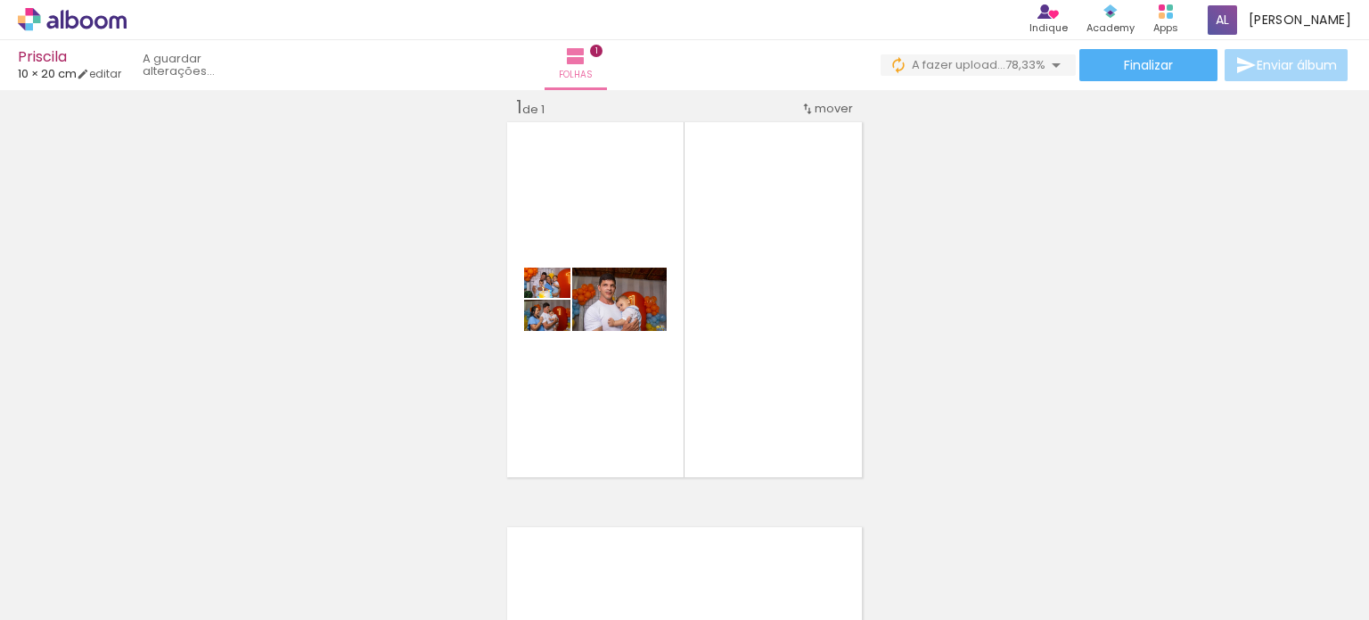
scroll to position [0, 1493]
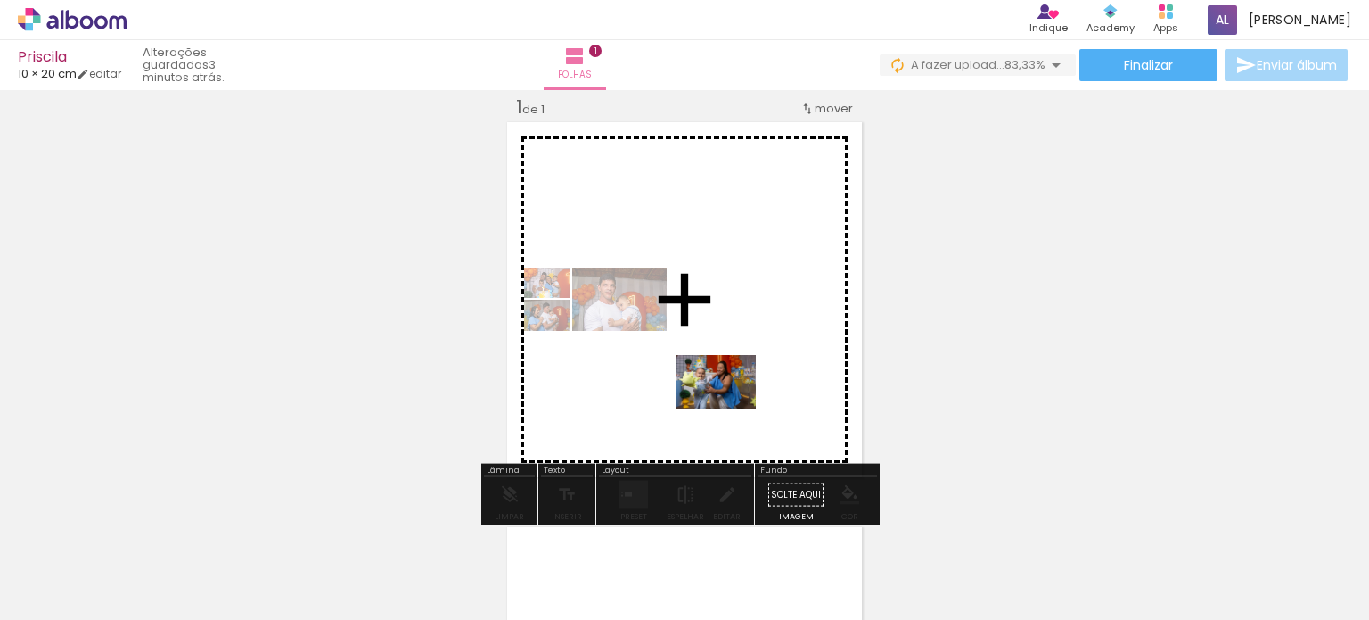
drag, startPoint x: 292, startPoint y: 555, endPoint x: 733, endPoint y: 406, distance: 465.1
click at [733, 406] on quentale-workspace at bounding box center [684, 310] width 1369 height 620
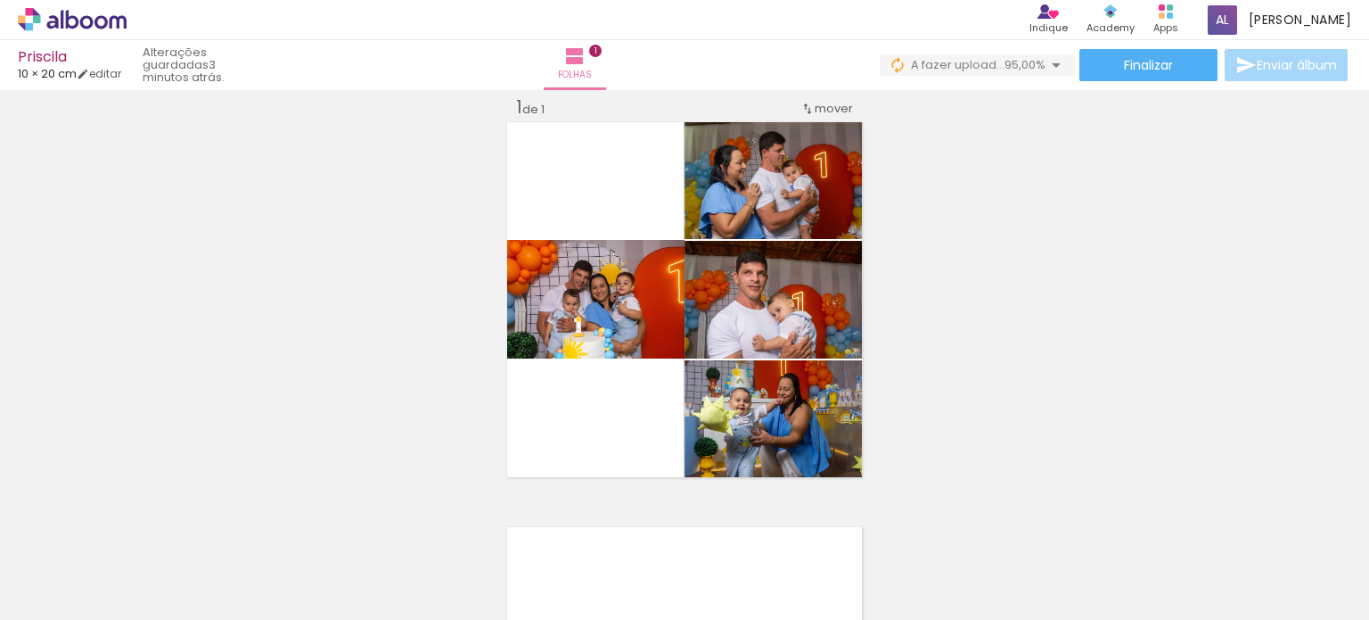
scroll to position [0, 866]
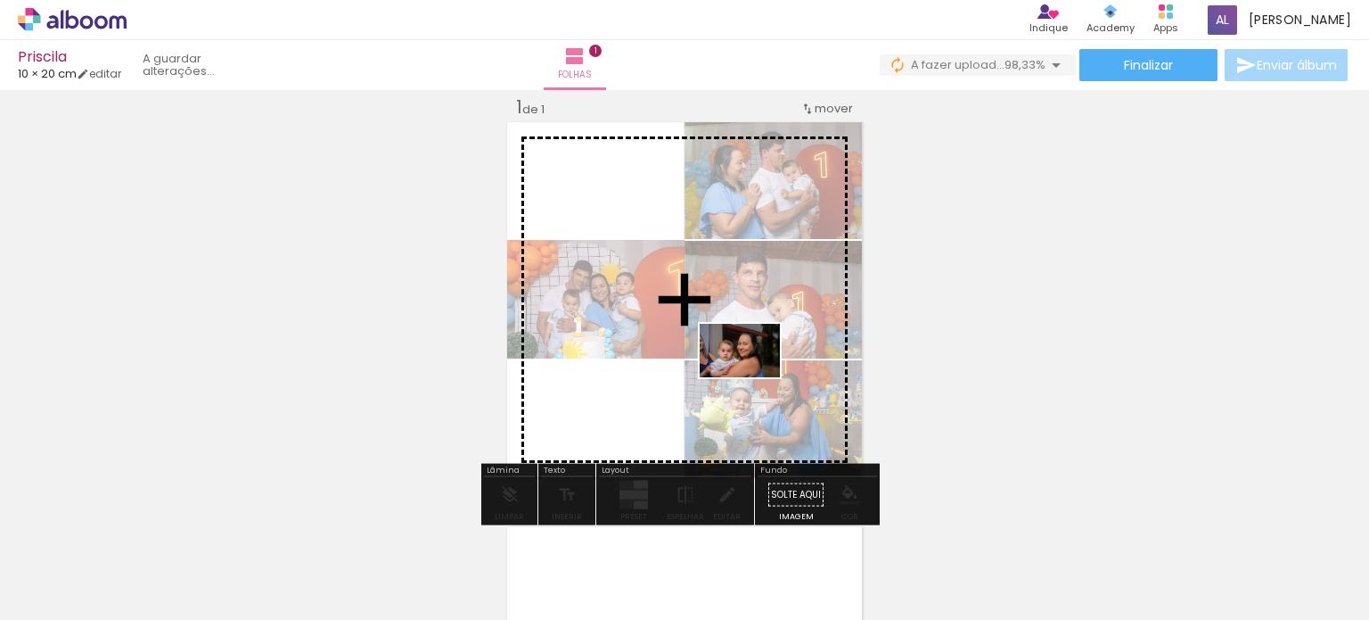
drag, startPoint x: 524, startPoint y: 573, endPoint x: 753, endPoint y: 377, distance: 301.6
click at [753, 377] on quentale-workspace at bounding box center [684, 310] width 1369 height 620
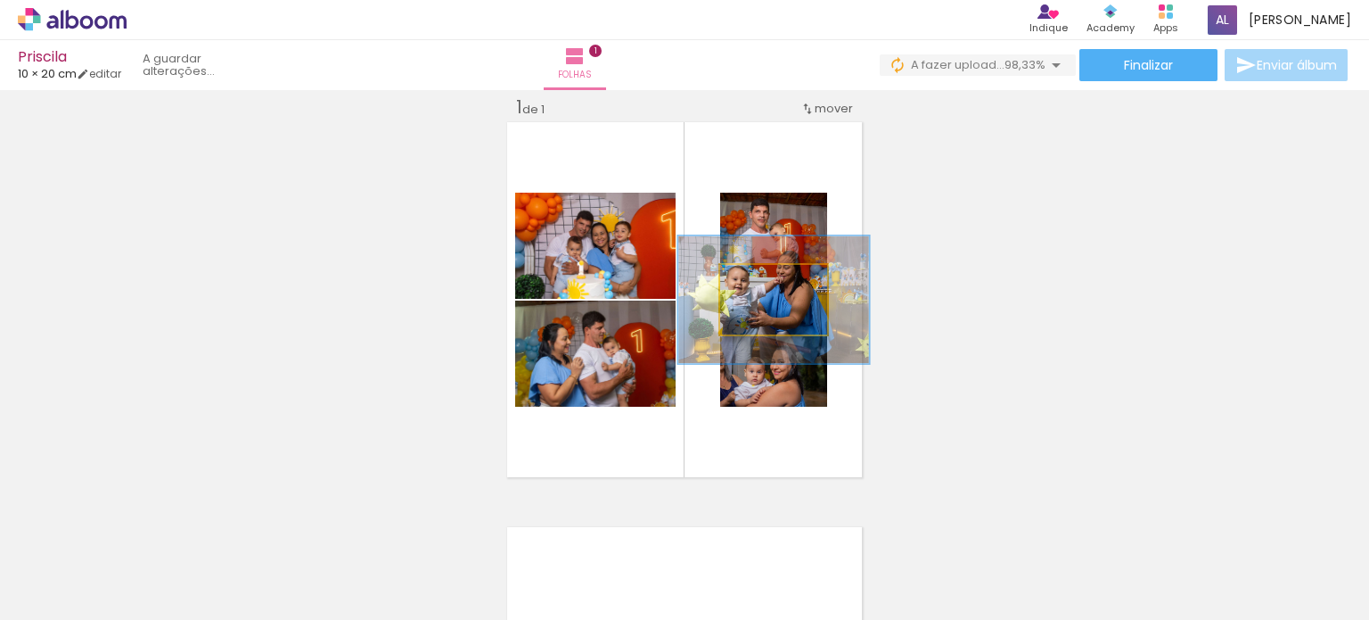
drag, startPoint x: 749, startPoint y: 285, endPoint x: 781, endPoint y: 283, distance: 32.1
click at [782, 283] on div at bounding box center [790, 283] width 16 height 16
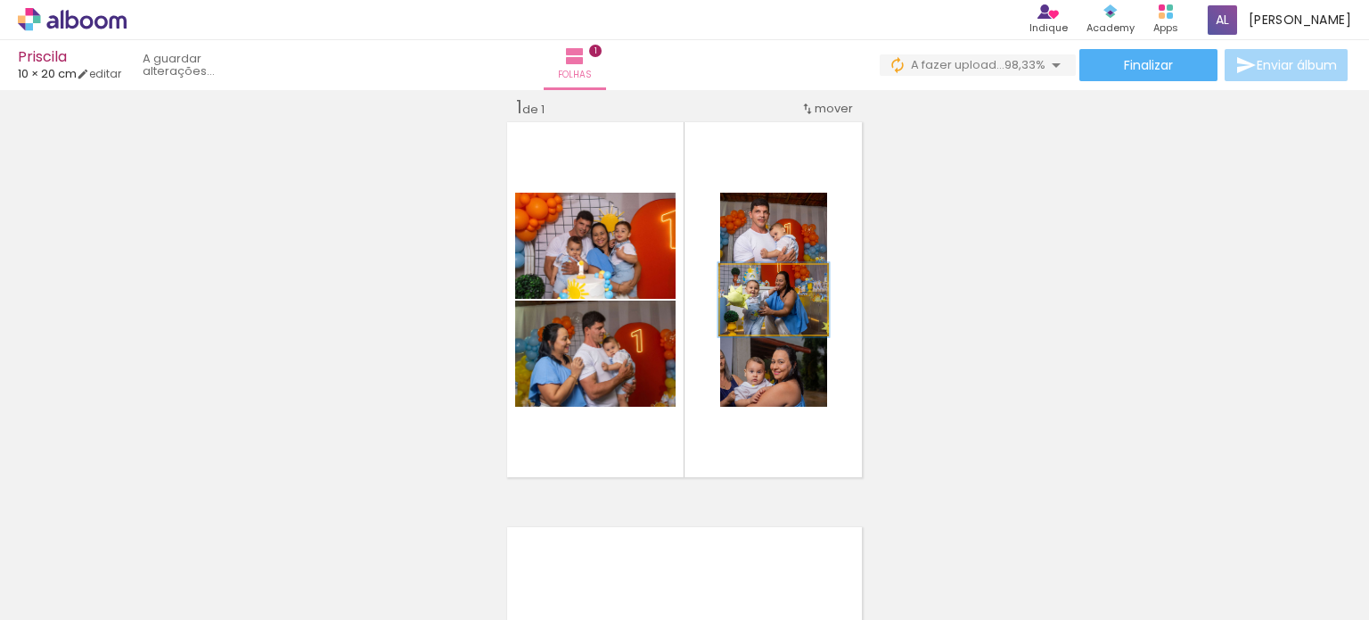
drag, startPoint x: 784, startPoint y: 283, endPoint x: 749, endPoint y: 283, distance: 34.8
type paper-slider "104"
click at [752, 283] on div at bounding box center [760, 283] width 16 height 16
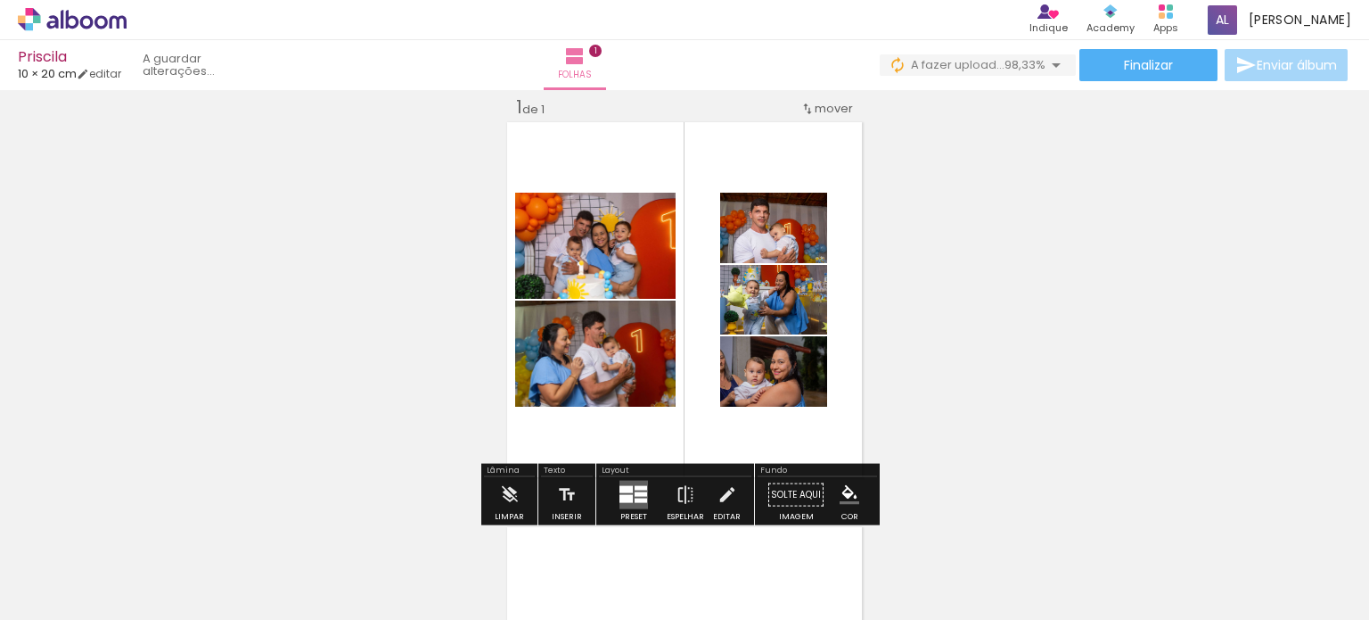
click at [767, 306] on div at bounding box center [777, 311] width 21 height 18
click at [774, 349] on paper-item at bounding box center [777, 353] width 32 height 12
click at [771, 400] on paper-item at bounding box center [777, 403] width 32 height 12
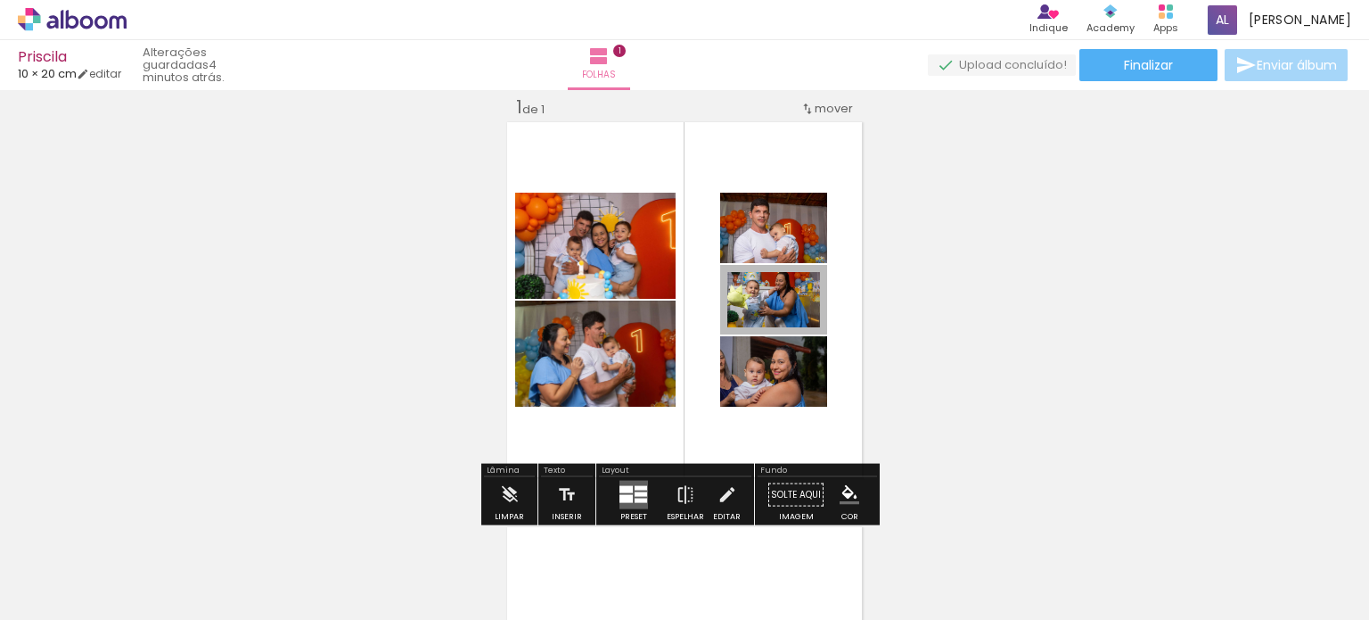
click at [768, 339] on span at bounding box center [777, 341] width 18 height 4
click at [624, 500] on div at bounding box center [626, 499] width 13 height 8
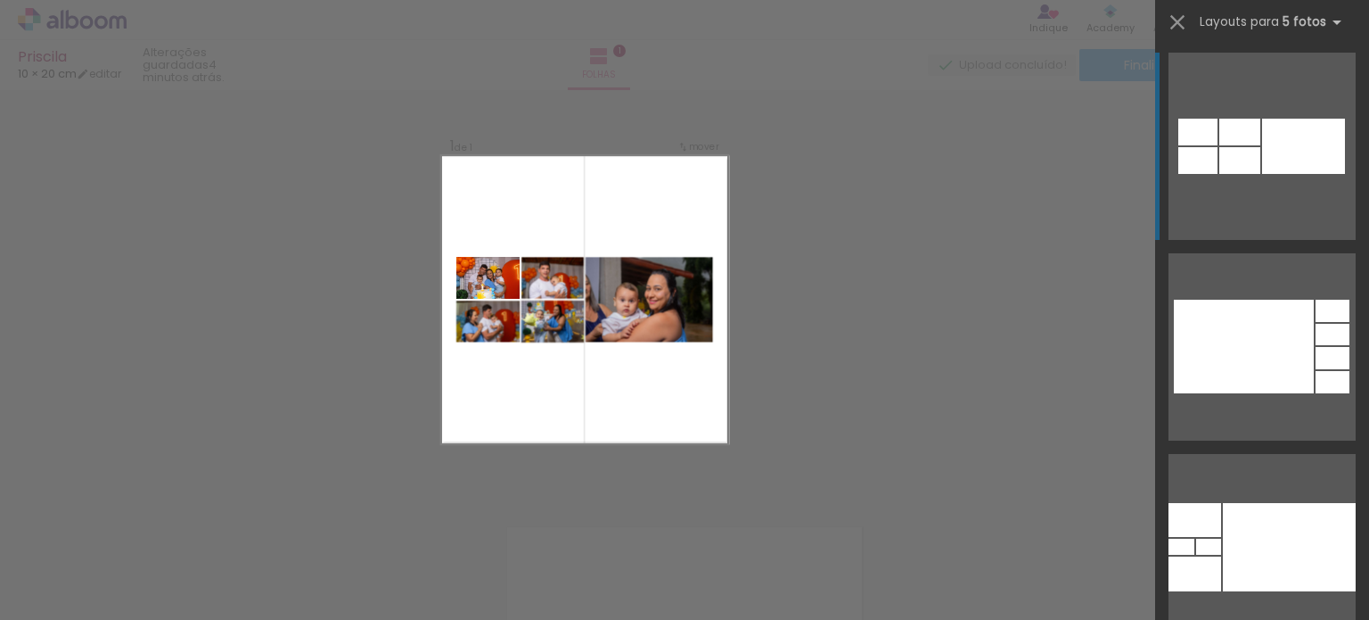
scroll to position [4724, 0]
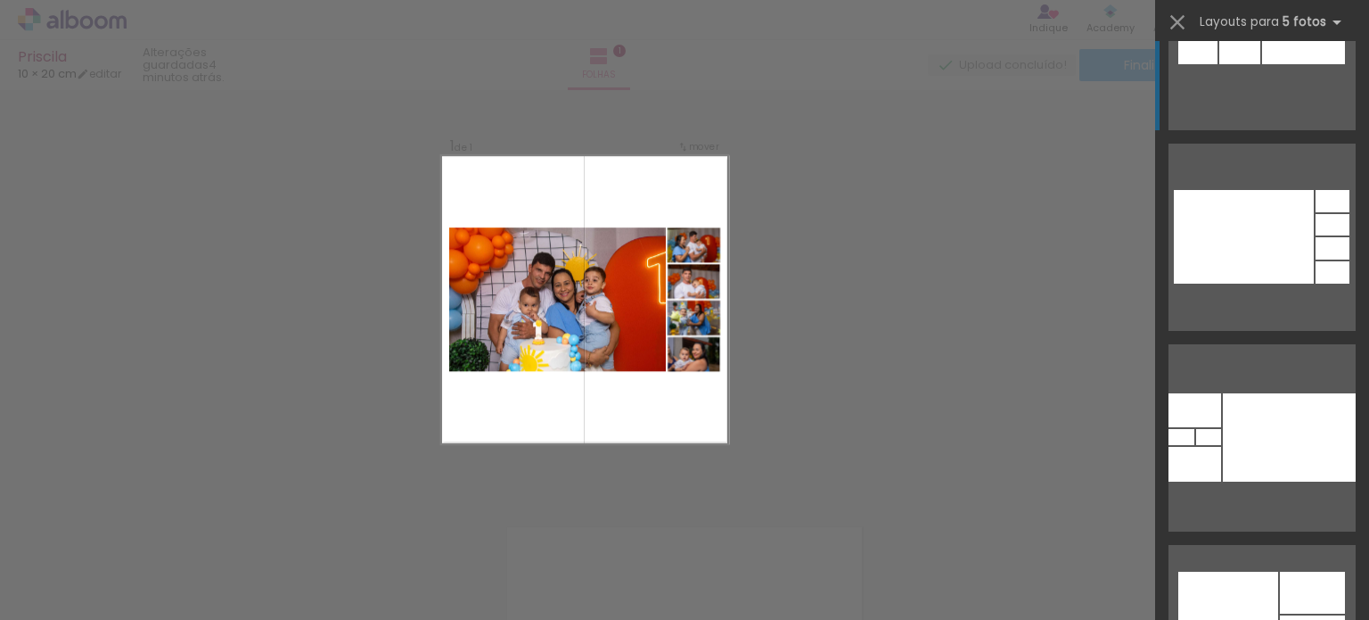
click at [1250, 283] on div at bounding box center [1244, 237] width 140 height 94
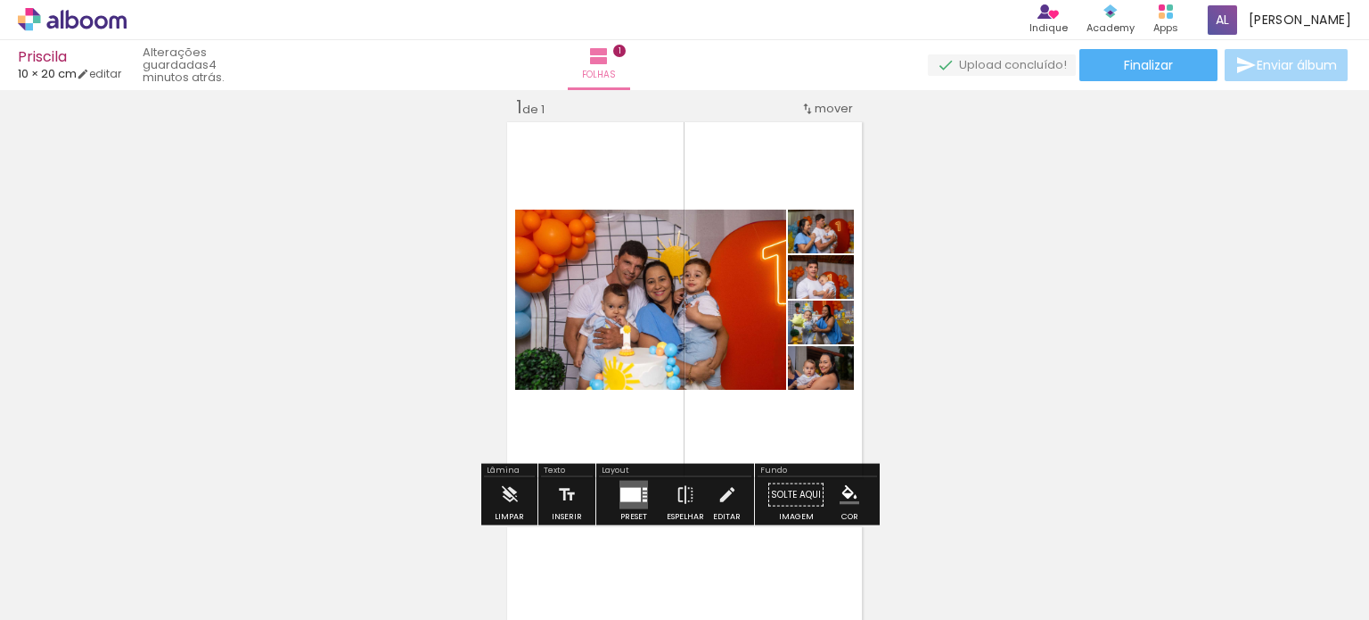
click at [545, 251] on quentale-photo at bounding box center [650, 299] width 271 height 180
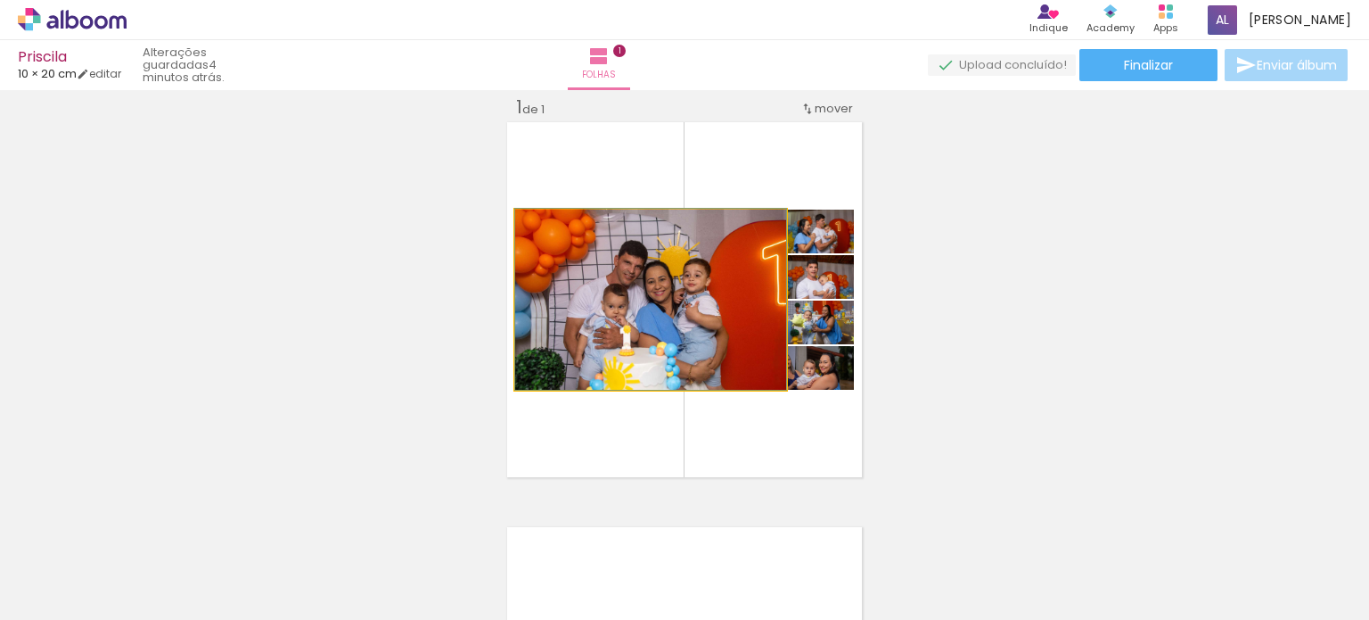
drag, startPoint x: 547, startPoint y: 261, endPoint x: 538, endPoint y: 212, distance: 49.8
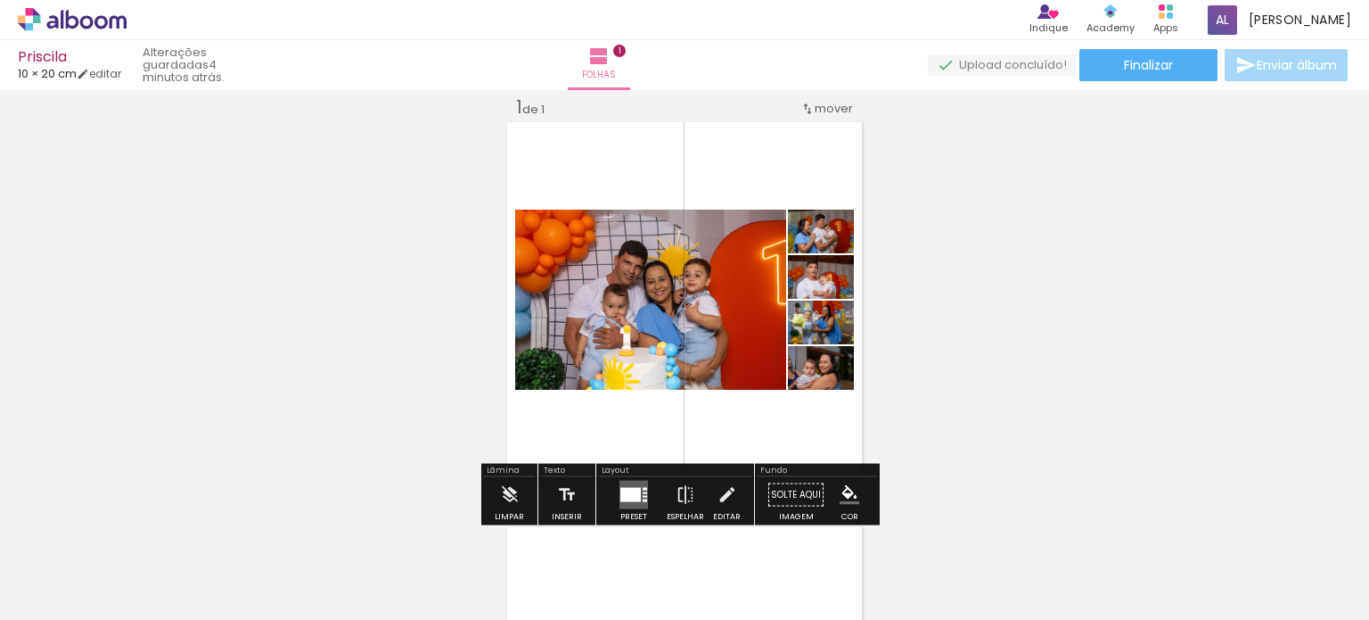
drag, startPoint x: 511, startPoint y: 195, endPoint x: 518, endPoint y: 130, distance: 65.5
click at [518, 130] on quentale-layouter at bounding box center [685, 299] width 360 height 360
drag, startPoint x: 517, startPoint y: 127, endPoint x: 524, endPoint y: 189, distance: 62.8
click at [524, 189] on quentale-layouter at bounding box center [685, 299] width 360 height 360
click at [781, 496] on paper-button "Solte aqui Imagem" at bounding box center [796, 499] width 64 height 45
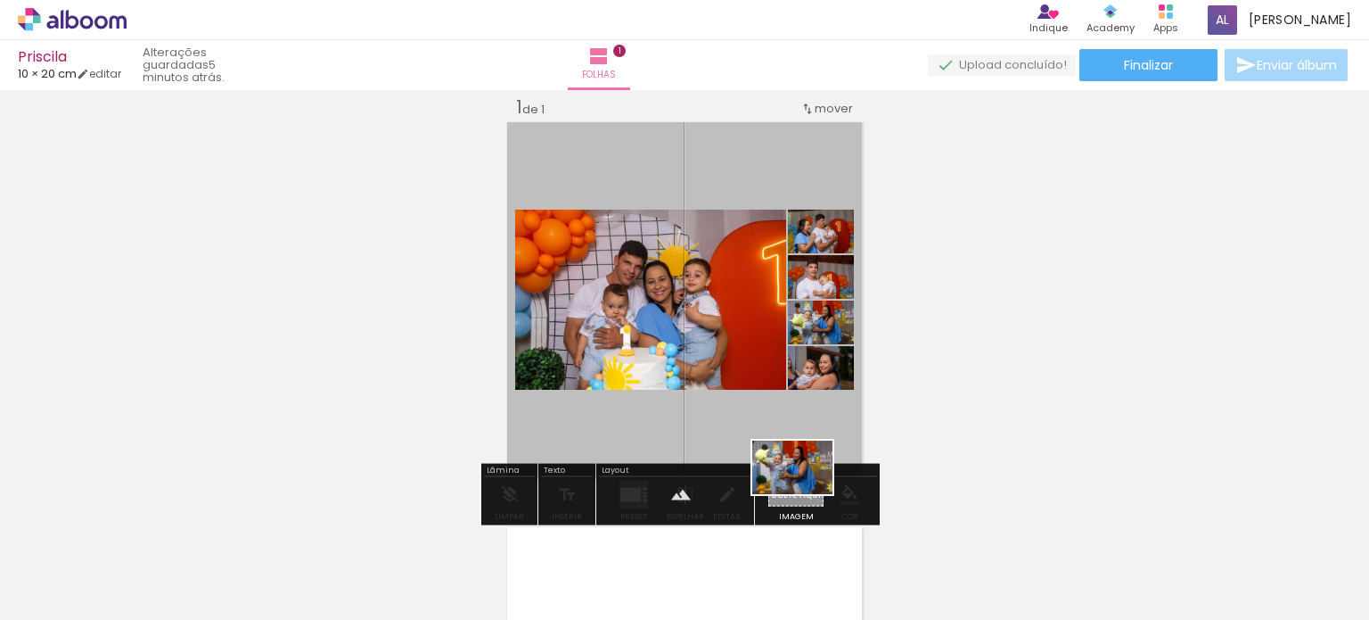
drag, startPoint x: 811, startPoint y: 550, endPoint x: 806, endPoint y: 494, distance: 56.4
click at [806, 494] on quentale-workspace at bounding box center [684, 310] width 1369 height 620
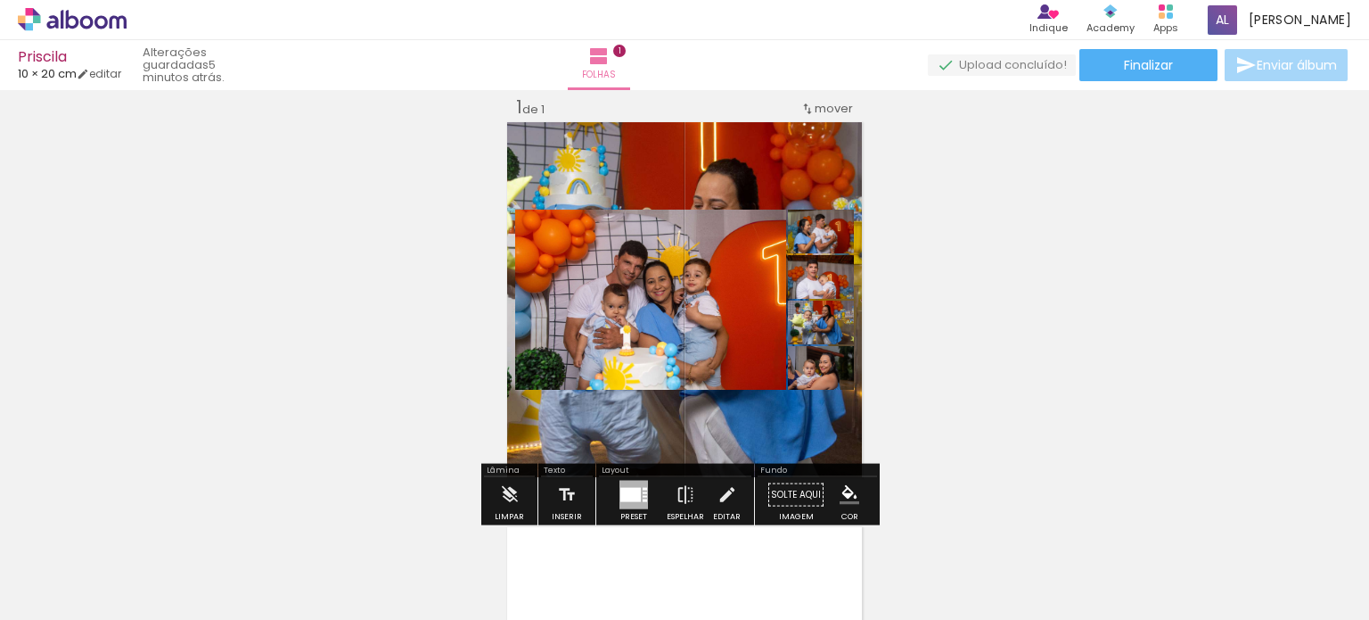
drag, startPoint x: 732, startPoint y: 418, endPoint x: 759, endPoint y: 500, distance: 86.3
click at [751, 503] on div "Inserir folha 1 de 1" at bounding box center [684, 479] width 1369 height 810
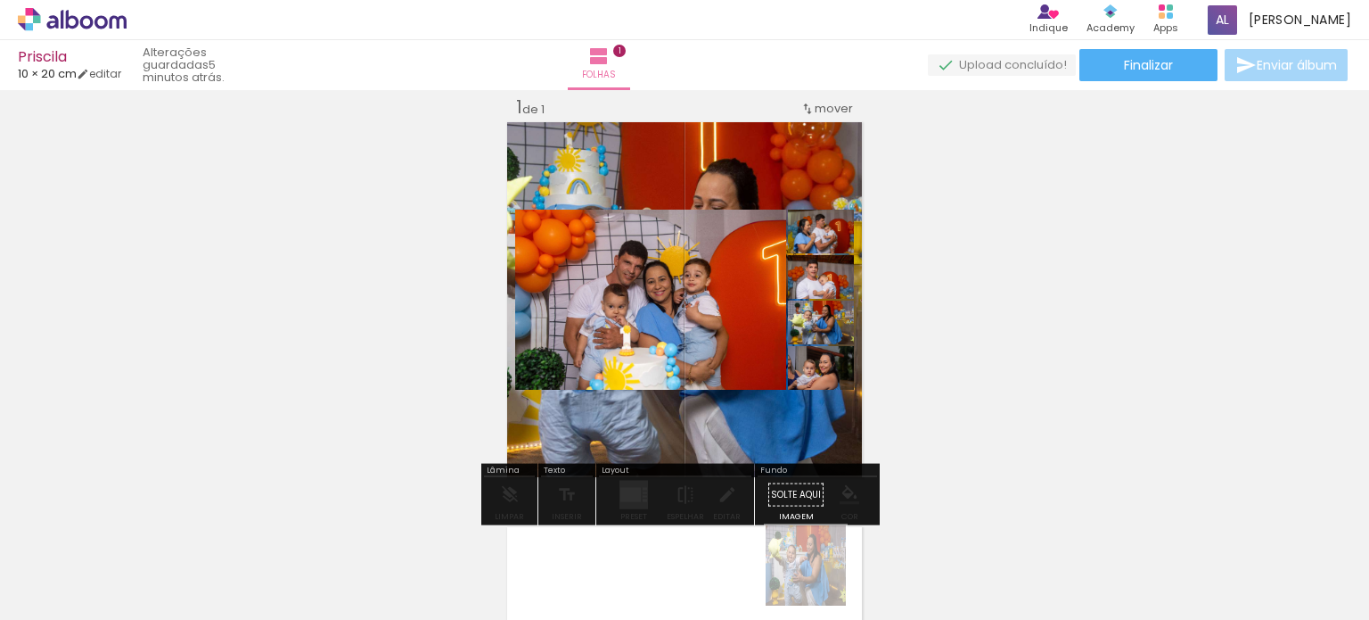
click at [819, 579] on div at bounding box center [810, 559] width 88 height 59
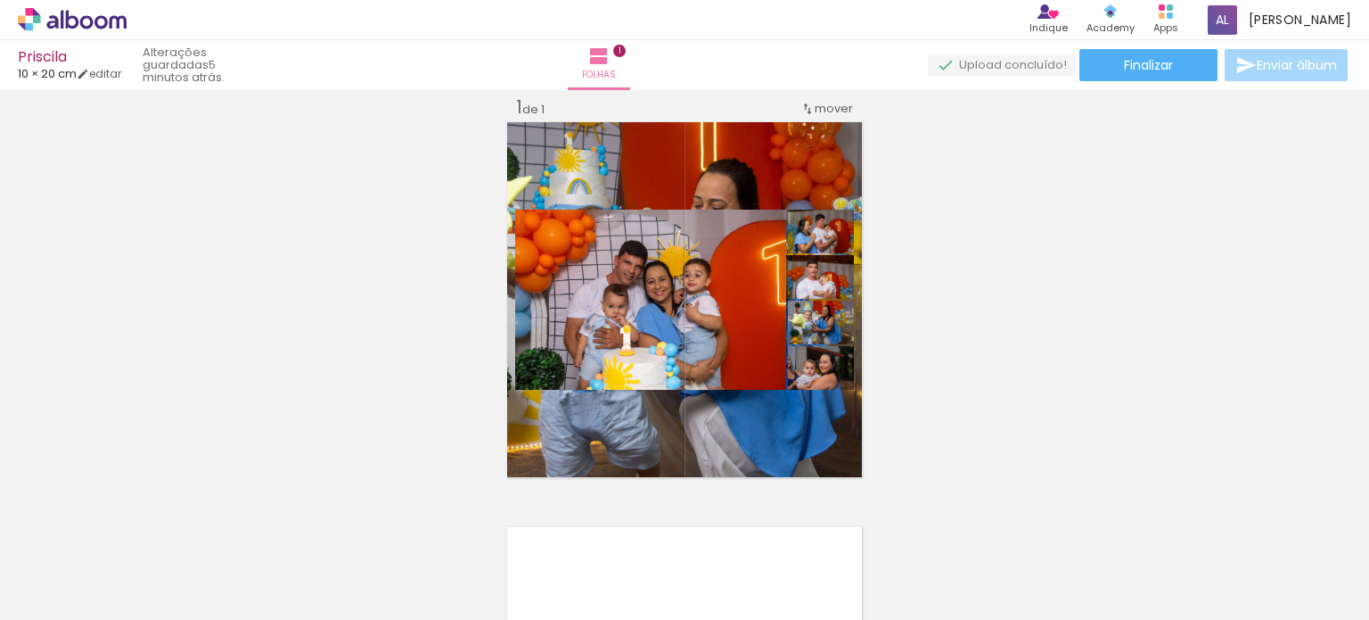
drag, startPoint x: 782, startPoint y: 533, endPoint x: 856, endPoint y: 74, distance: 465.0
click at [780, 532] on iron-icon at bounding box center [770, 523] width 19 height 19
click at [903, 509] on quentale-workspace at bounding box center [684, 310] width 1369 height 620
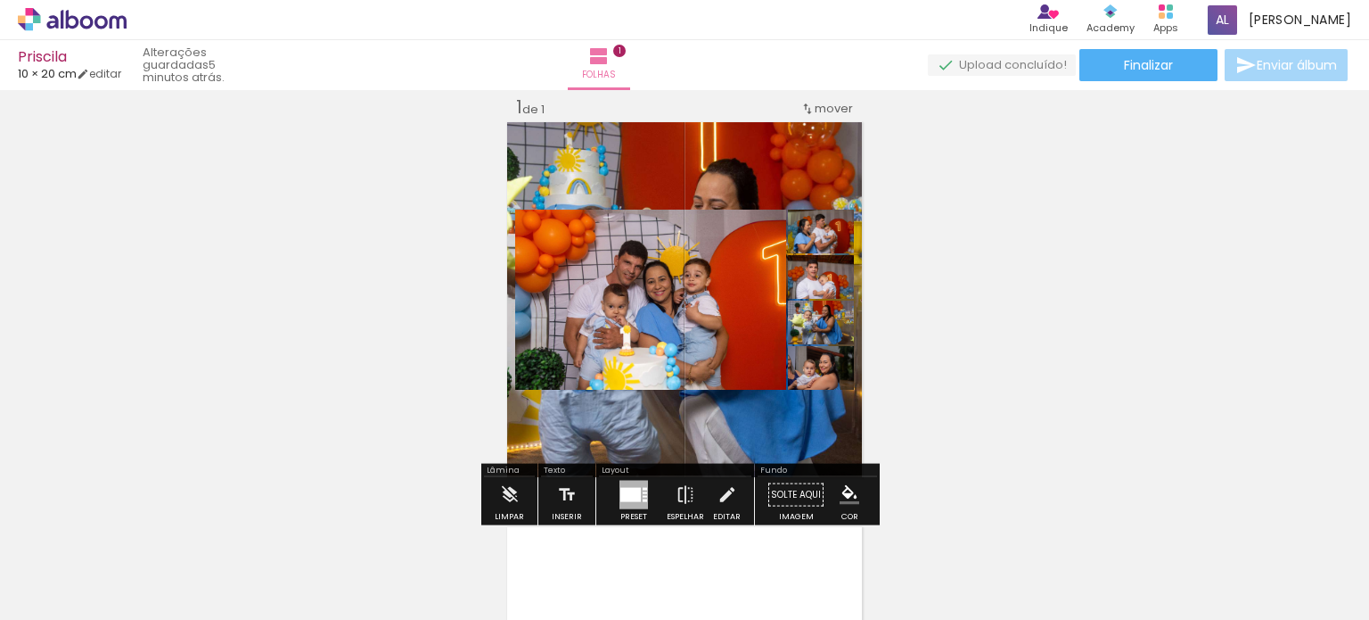
click at [825, 439] on quentale-layouter at bounding box center [685, 299] width 360 height 360
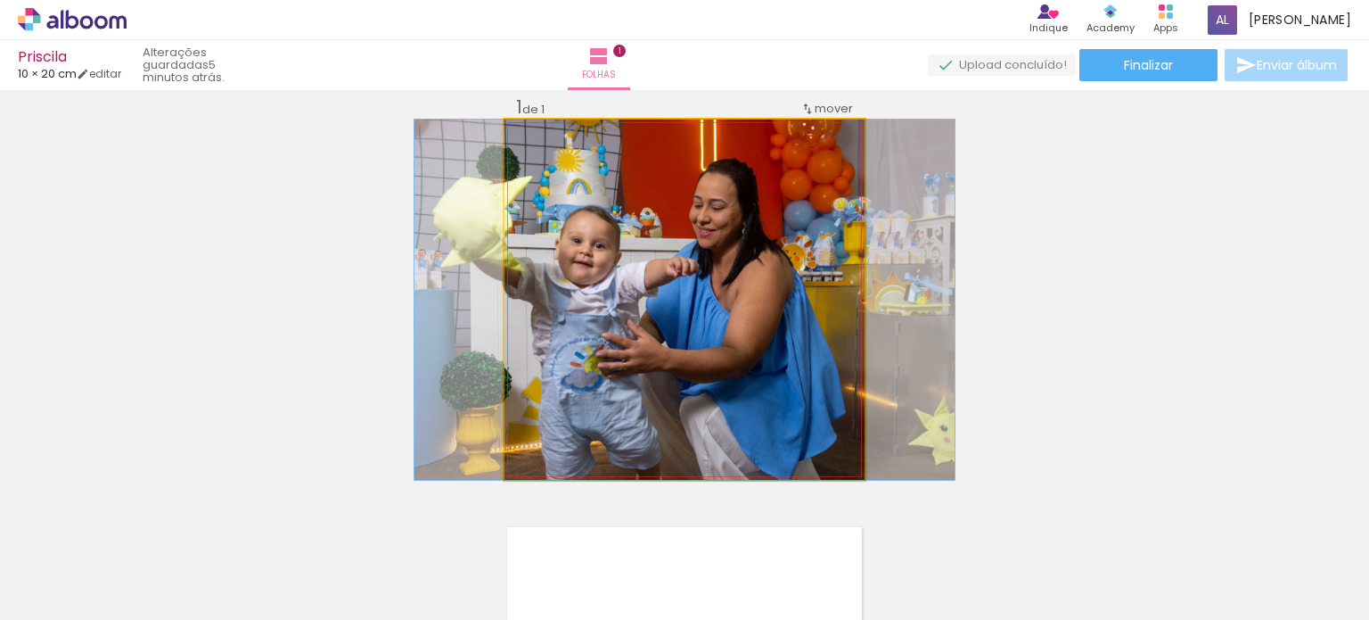
drag, startPoint x: 825, startPoint y: 423, endPoint x: 698, endPoint y: 295, distance: 180.3
click at [675, 311] on quentale-photo at bounding box center [685, 299] width 360 height 360
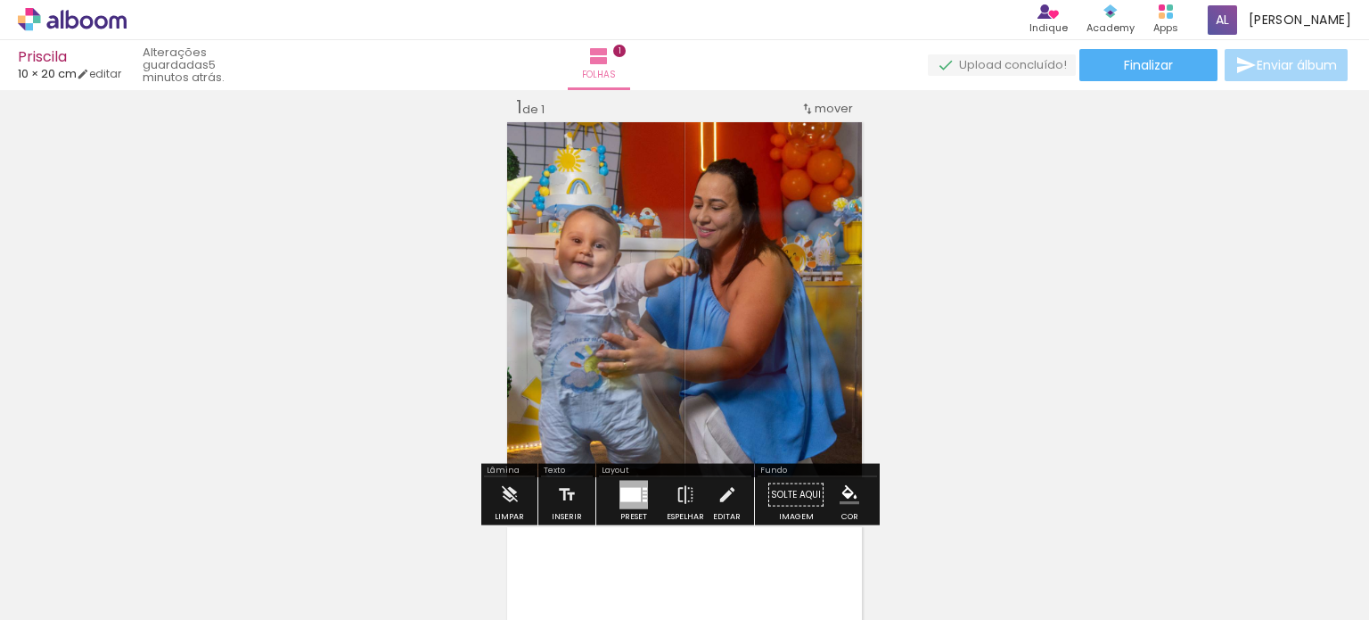
click at [708, 267] on quentale-photo at bounding box center [685, 299] width 360 height 360
drag, startPoint x: 759, startPoint y: 168, endPoint x: 790, endPoint y: 162, distance: 31.8
type paper-slider "100"
click at [790, 151] on div "P&B Largura Cor" at bounding box center [716, 151] width 360 height 0
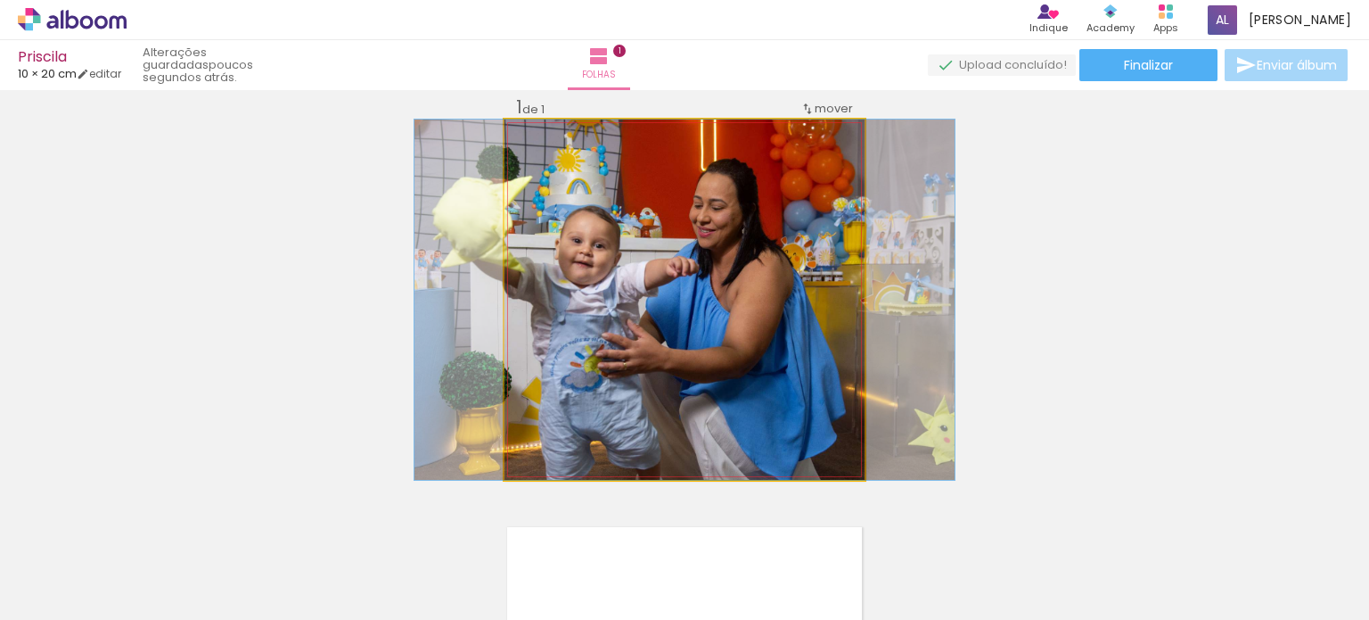
drag, startPoint x: 570, startPoint y: 166, endPoint x: 553, endPoint y: 172, distance: 18.9
type paper-slider "100"
click at [559, 172] on div at bounding box center [573, 165] width 29 height 29
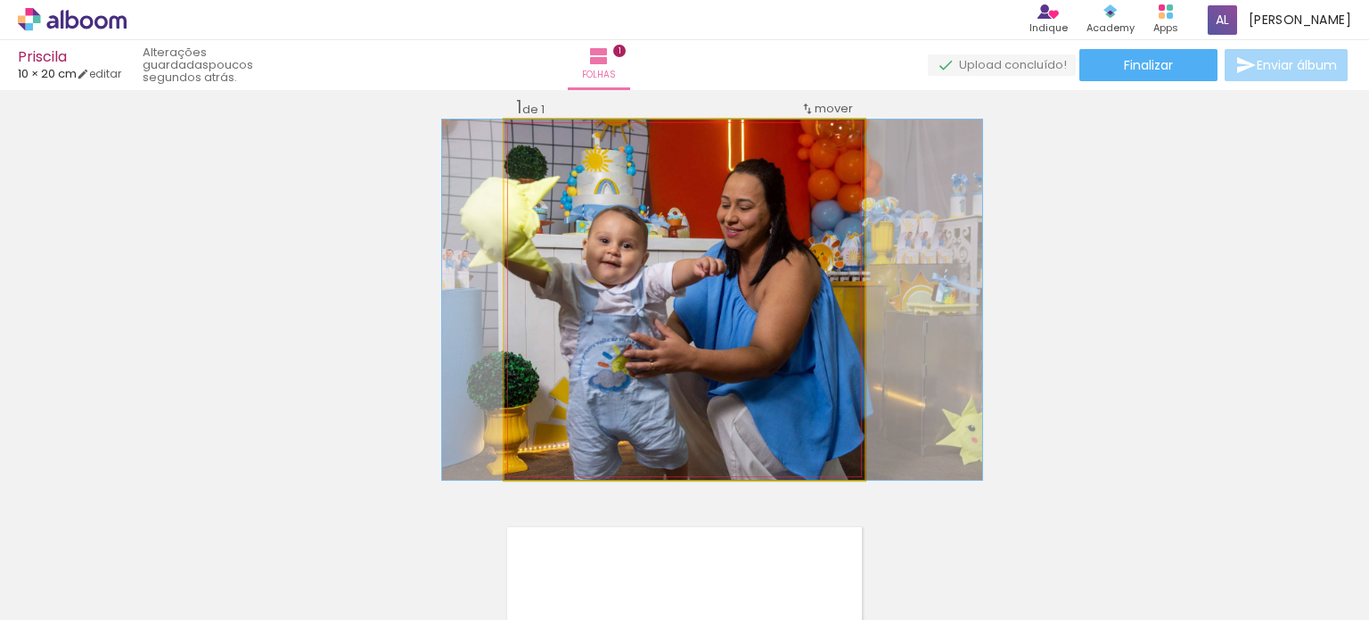
drag, startPoint x: 720, startPoint y: 388, endPoint x: 746, endPoint y: 388, distance: 25.8
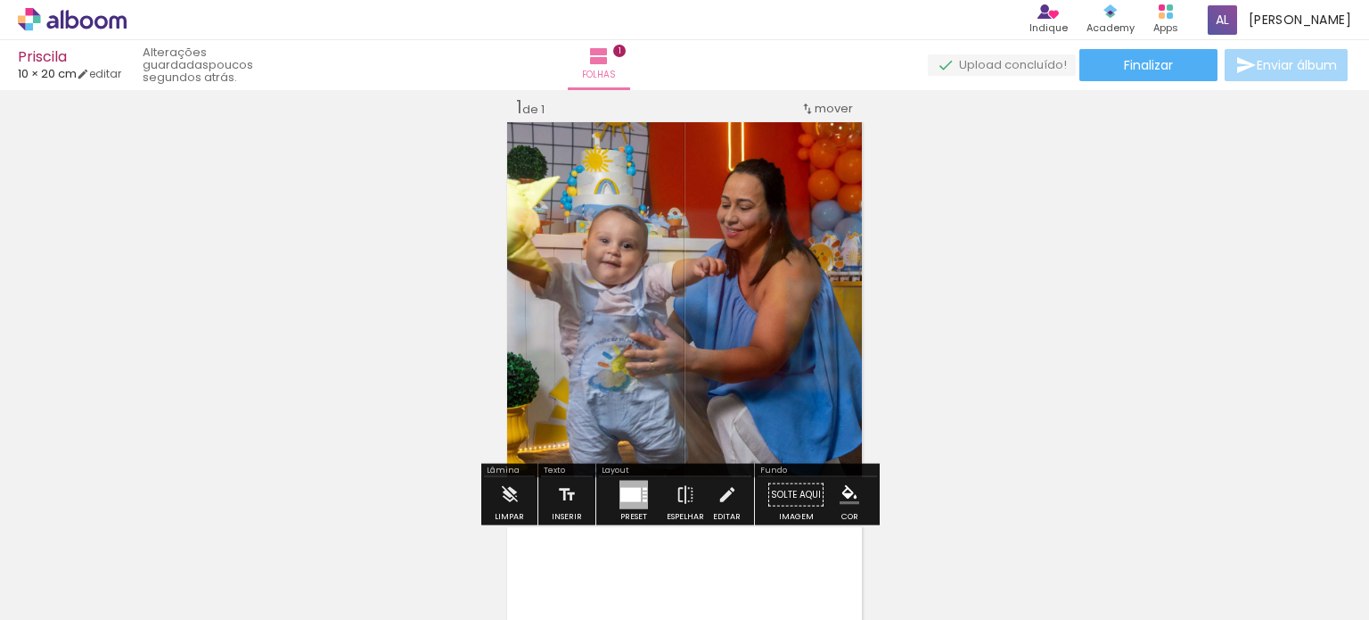
click at [785, 504] on paper-button "Solte aqui Imagem" at bounding box center [796, 499] width 64 height 45
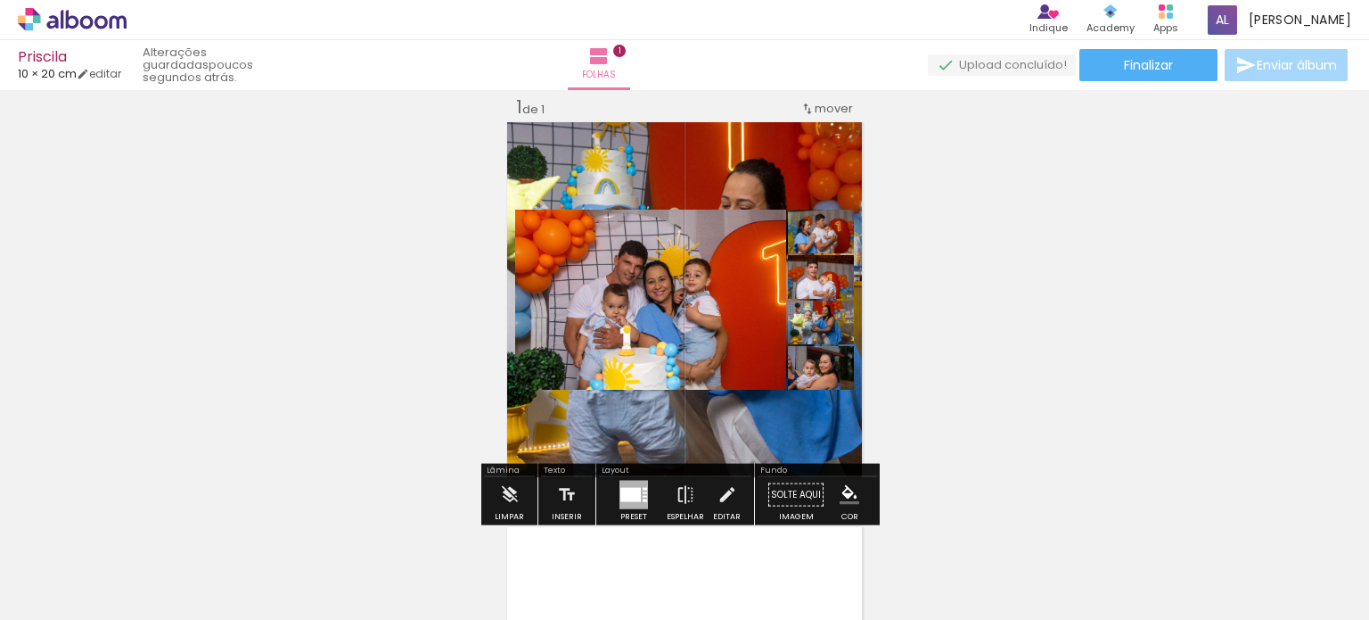
click at [842, 497] on iron-icon "color picker" at bounding box center [850, 495] width 20 height 20
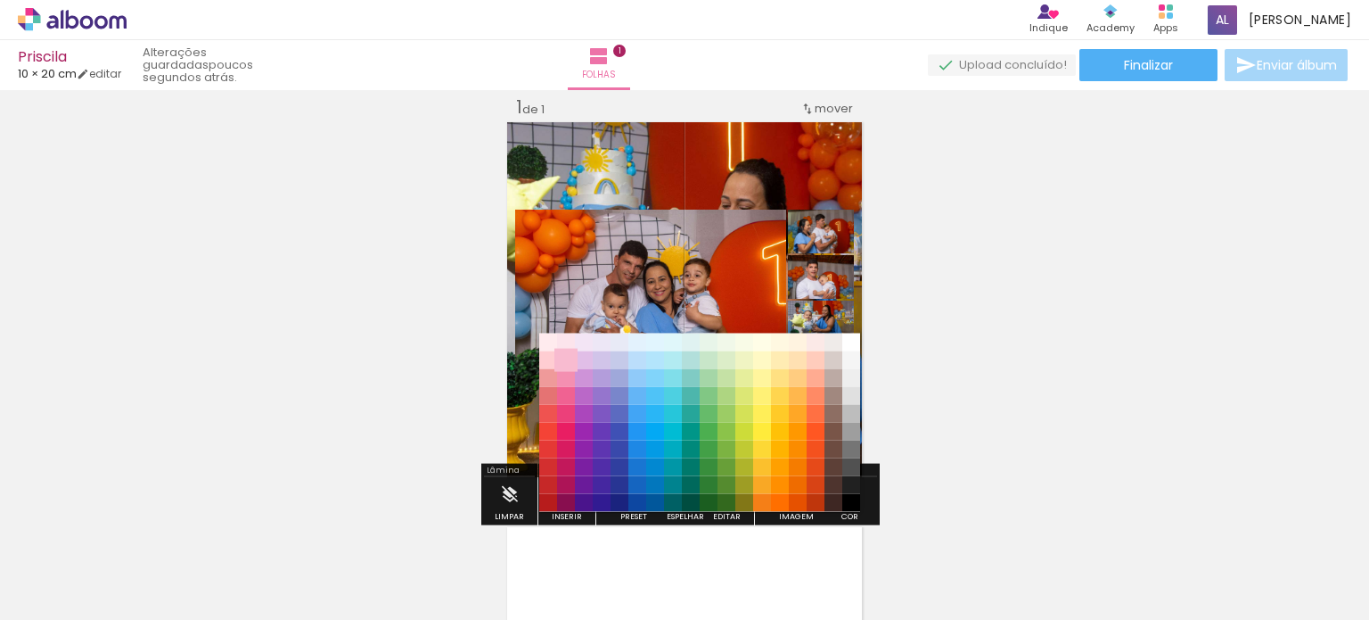
click at [0, 0] on slot "#ffebee #ffcdd2 #ef9a9a #e57373 #ef5350 #f44336 #e53935 #d32f2f #c62828 #b71c1c…" at bounding box center [0, 0] width 0 height 0
click at [936, 343] on div "Inserir folha 1 de 1" at bounding box center [684, 479] width 1369 height 810
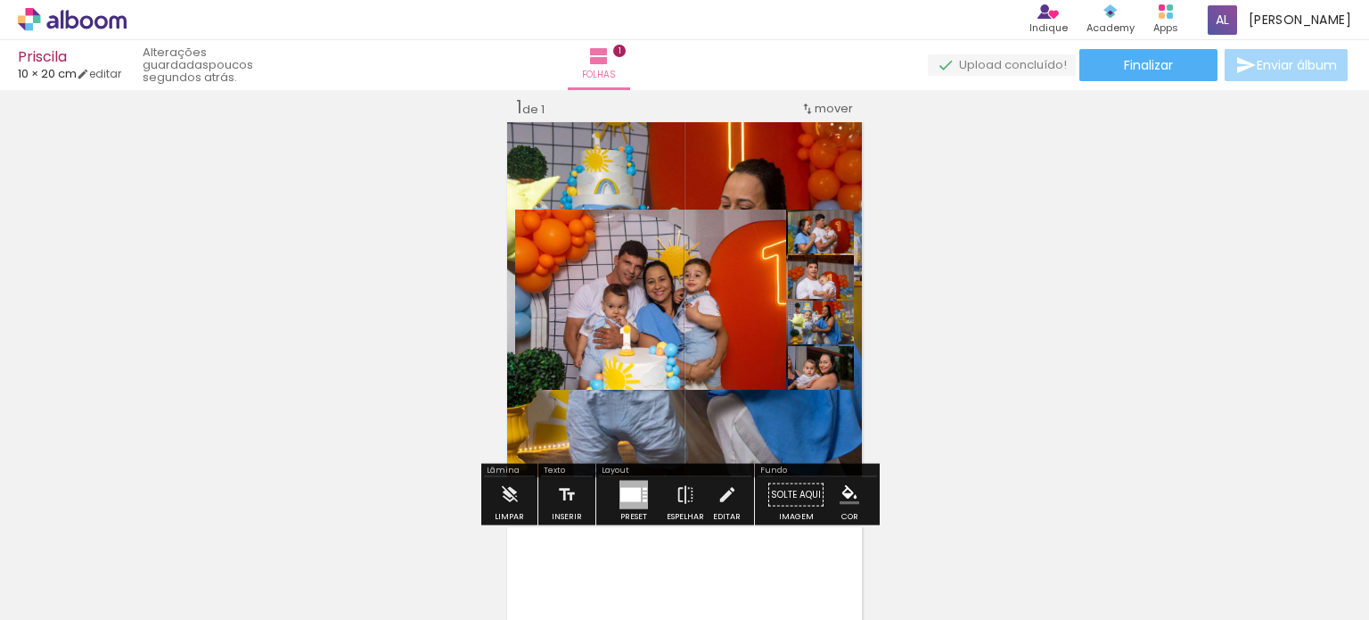
click at [905, 361] on div "Inserir folha 1 de 1" at bounding box center [684, 479] width 1369 height 810
drag, startPoint x: 927, startPoint y: 264, endPoint x: 866, endPoint y: 295, distance: 68.2
click at [895, 288] on div "Inserir folha 1 de 1" at bounding box center [684, 479] width 1369 height 810
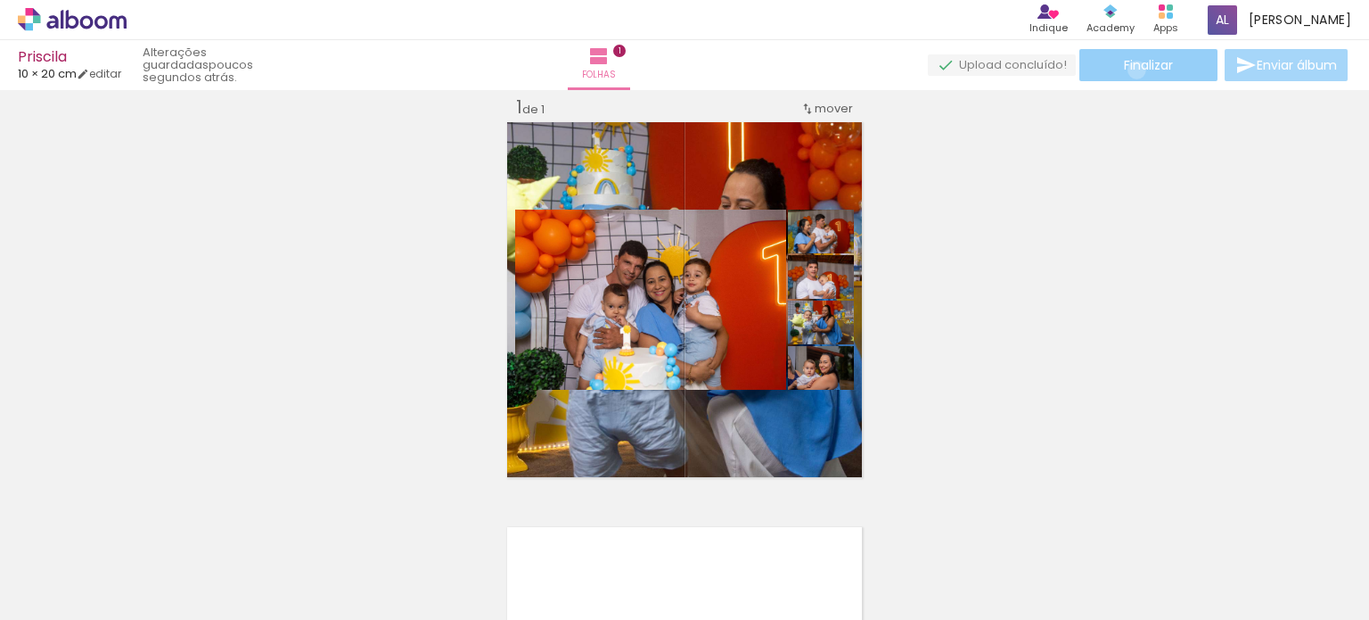
click at [1130, 70] on span "Finalizar" at bounding box center [1148, 65] width 49 height 12
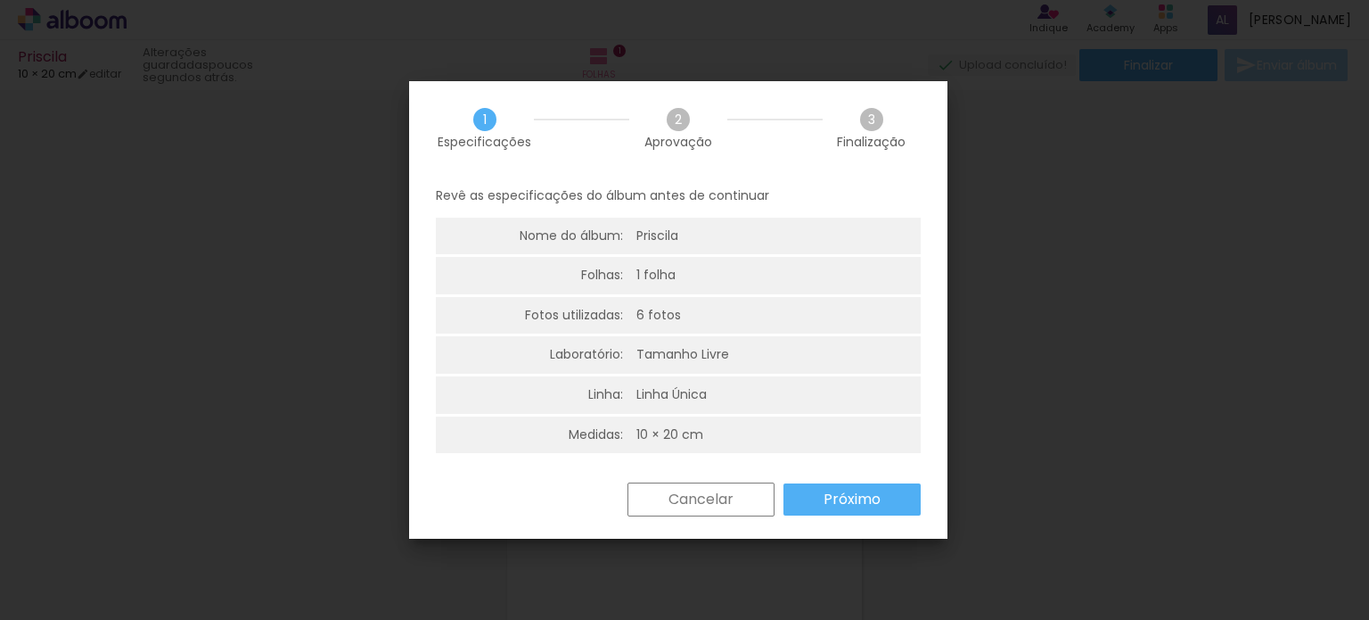
click at [1026, 130] on iron-overlay-backdrop at bounding box center [684, 310] width 1369 height 620
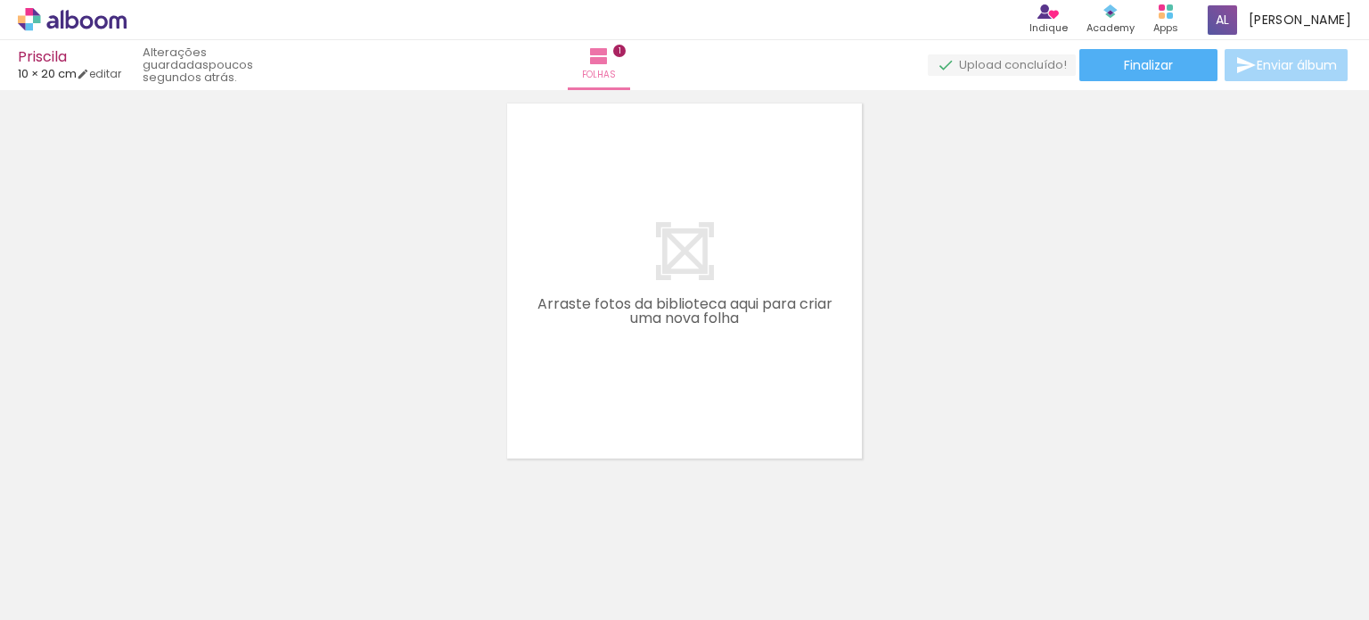
scroll to position [460, 0]
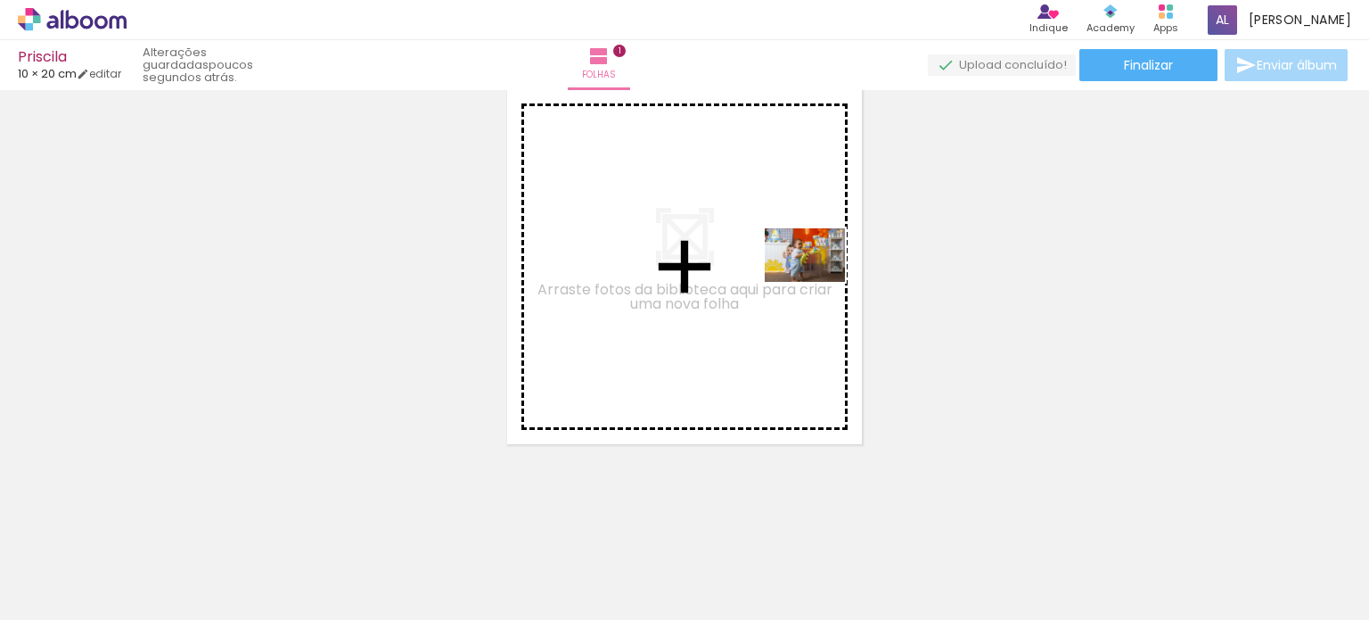
drag, startPoint x: 1008, startPoint y: 580, endPoint x: 781, endPoint y: 384, distance: 300.2
click at [806, 277] on quentale-workspace at bounding box center [684, 310] width 1369 height 620
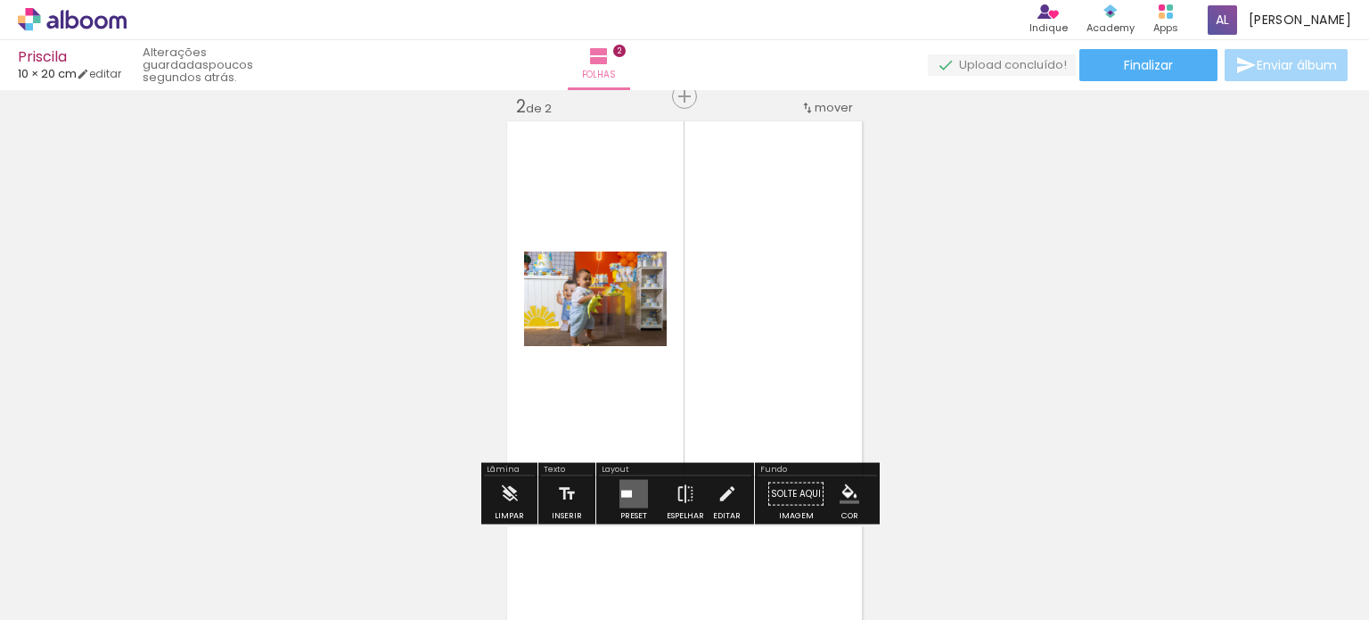
scroll to position [427, 0]
click at [960, 308] on div "Inserir folha 1 de 2 Inserir folha 2 de 2" at bounding box center [684, 276] width 1369 height 1215
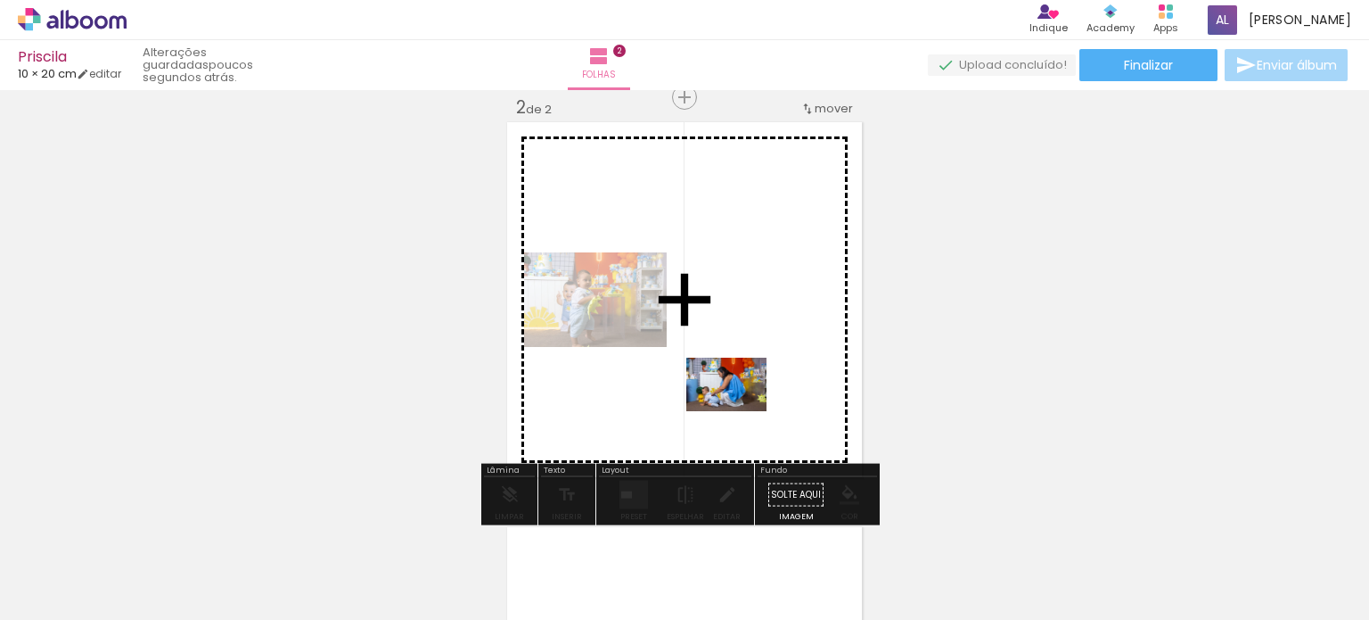
drag, startPoint x: 638, startPoint y: 555, endPoint x: 712, endPoint y: 485, distance: 102.1
click at [744, 403] on quentale-workspace at bounding box center [684, 310] width 1369 height 620
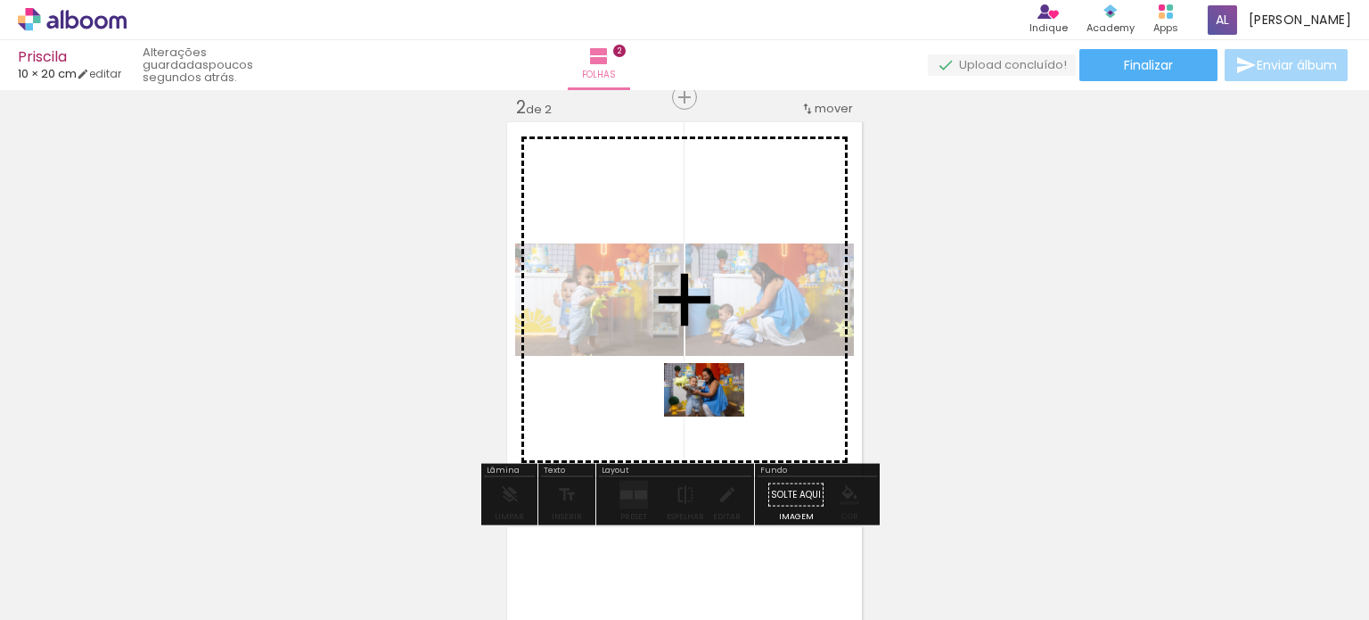
drag, startPoint x: 714, startPoint y: 556, endPoint x: 830, endPoint y: 473, distance: 142.5
click at [722, 401] on quentale-workspace at bounding box center [684, 310] width 1369 height 620
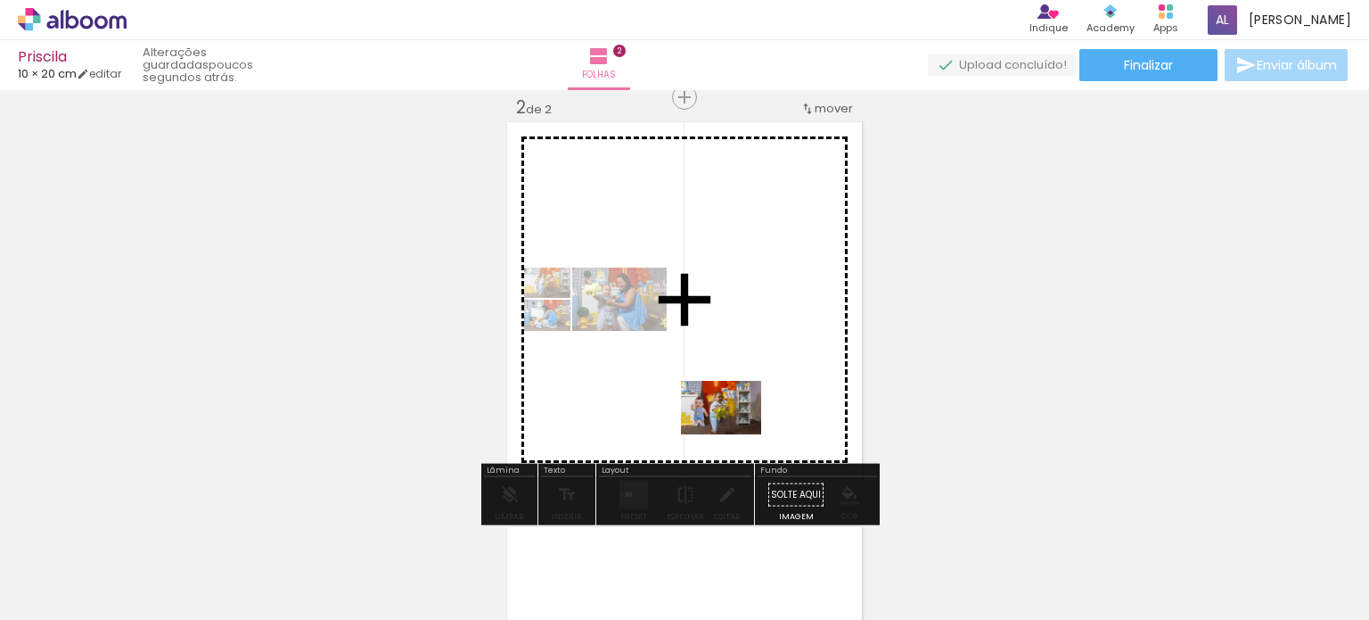
drag, startPoint x: 1116, startPoint y: 582, endPoint x: 1052, endPoint y: 603, distance: 67.7
click at [661, 383] on quentale-workspace at bounding box center [684, 310] width 1369 height 620
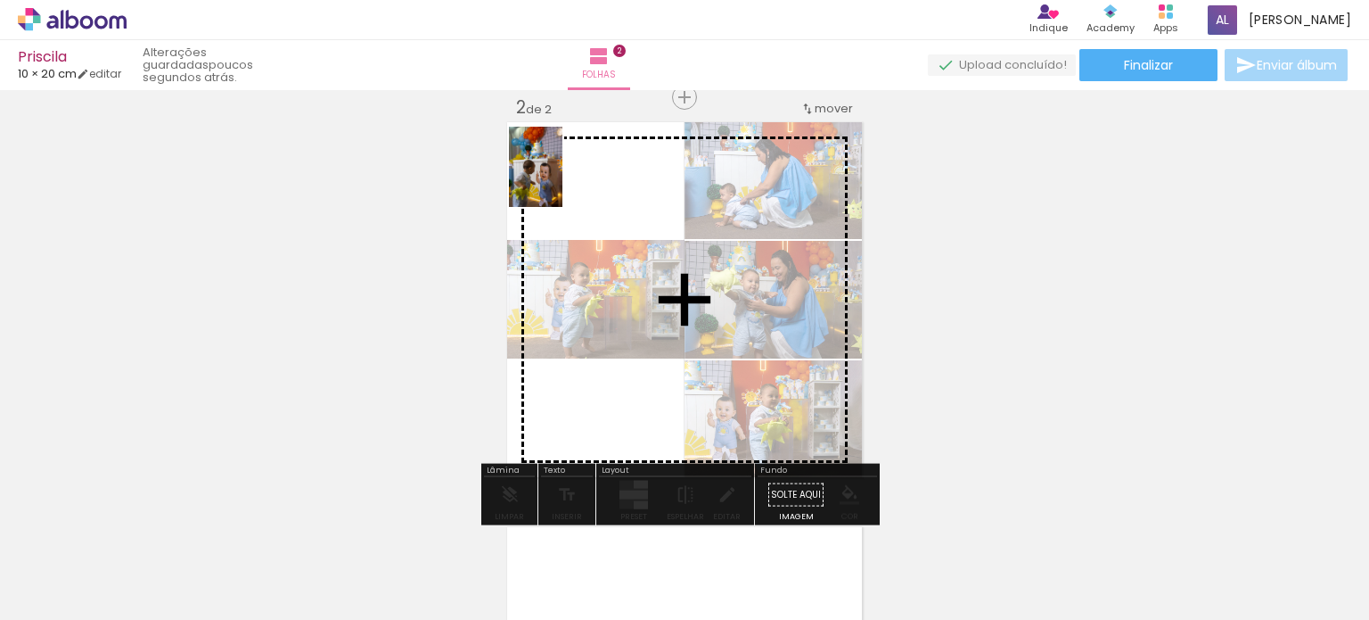
drag, startPoint x: 1286, startPoint y: 563, endPoint x: 560, endPoint y: 176, distance: 823.1
click at [560, 176] on quentale-workspace at bounding box center [684, 310] width 1369 height 620
